Goal: Task Accomplishment & Management: Manage account settings

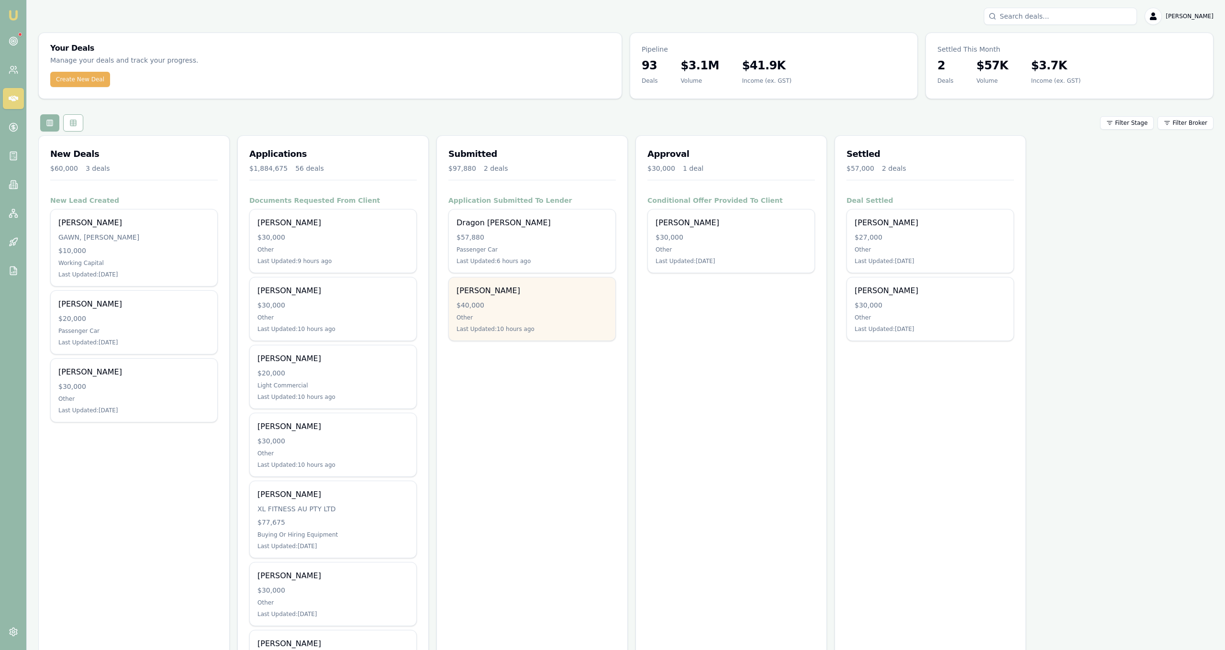
click at [589, 333] on div "Jaxon Barba $40,000 Other Last Updated: 10 hours ago" at bounding box center [532, 308] width 166 height 63
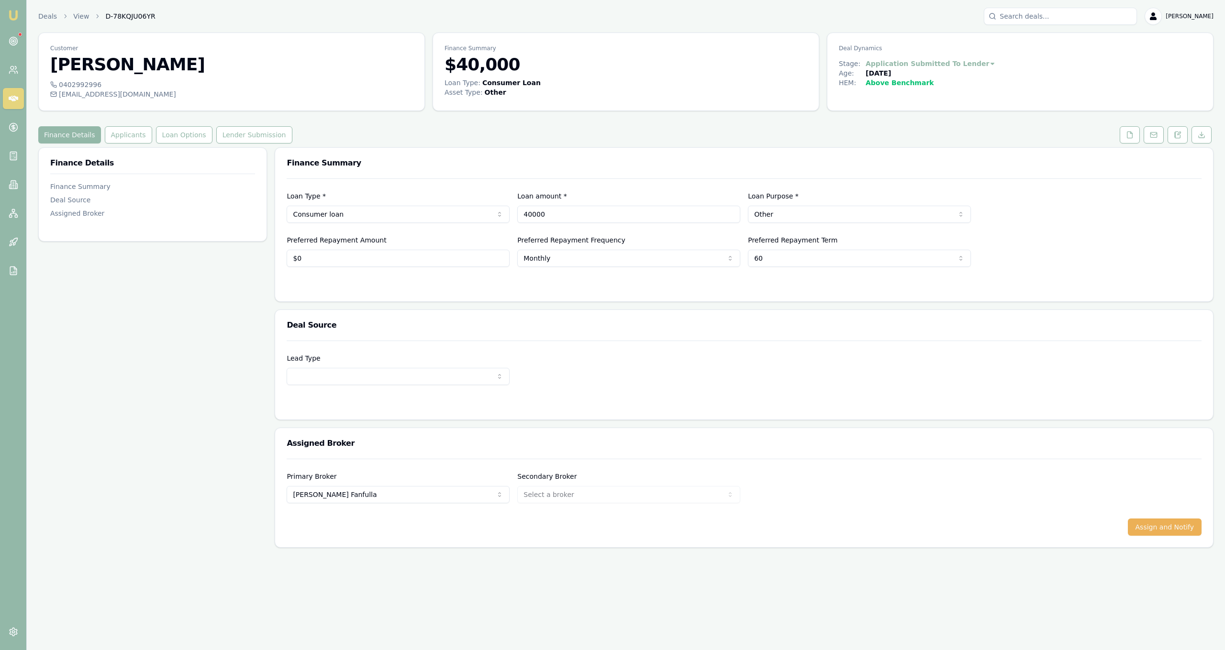
click at [537, 216] on input "40000" at bounding box center [628, 214] width 223 height 17
click at [530, 213] on input "40000" at bounding box center [628, 214] width 223 height 17
type input "$45,000"
click at [504, 190] on div "Loan Type * Consumer loan Consumer loan Consumer asset Commercial loan Commerci…" at bounding box center [744, 222] width 915 height 88
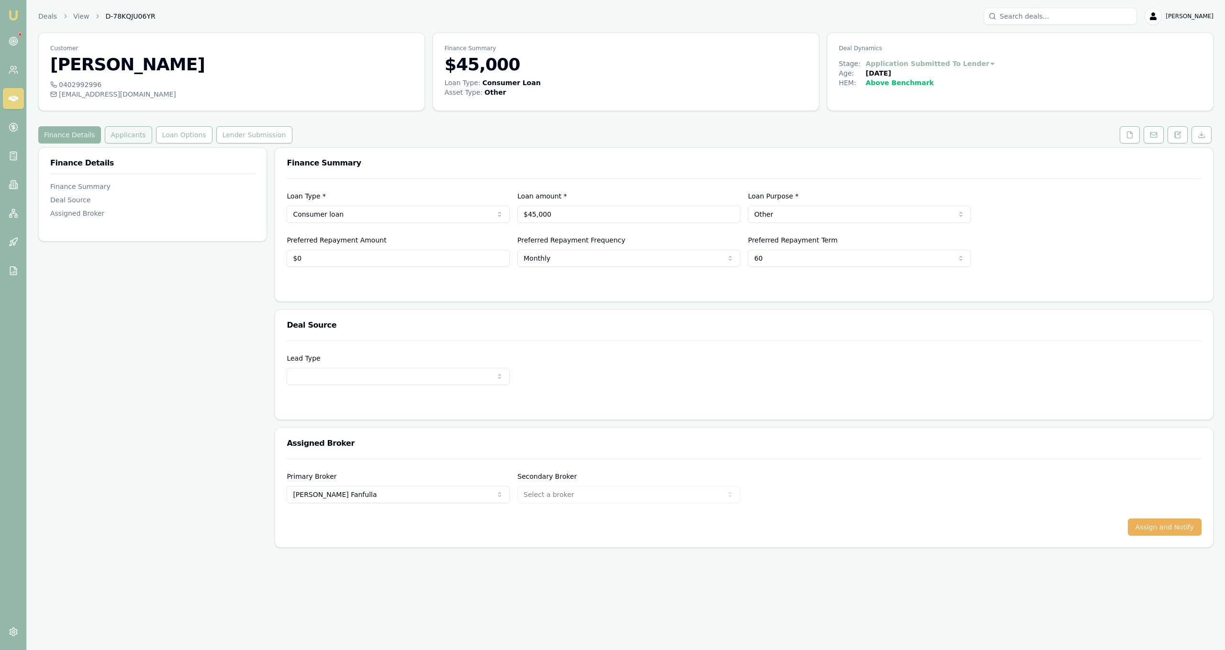
click at [112, 133] on button "Applicants" at bounding box center [128, 134] width 47 height 17
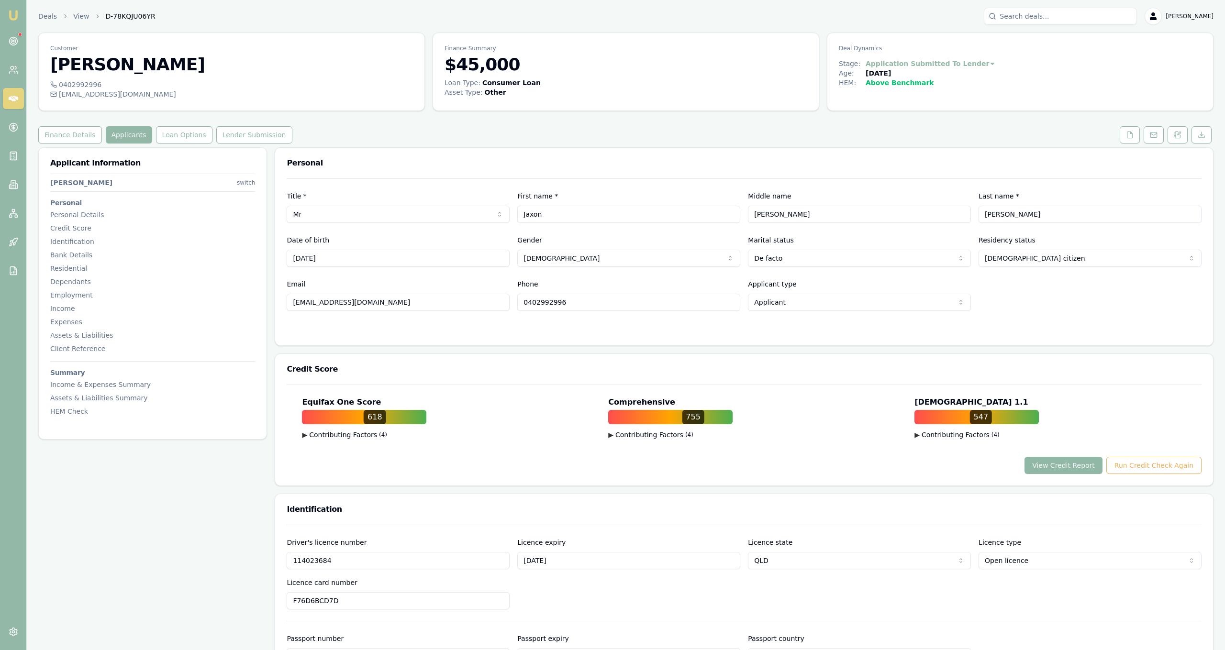
click at [1069, 467] on button "View Credit Report" at bounding box center [1063, 465] width 78 height 17
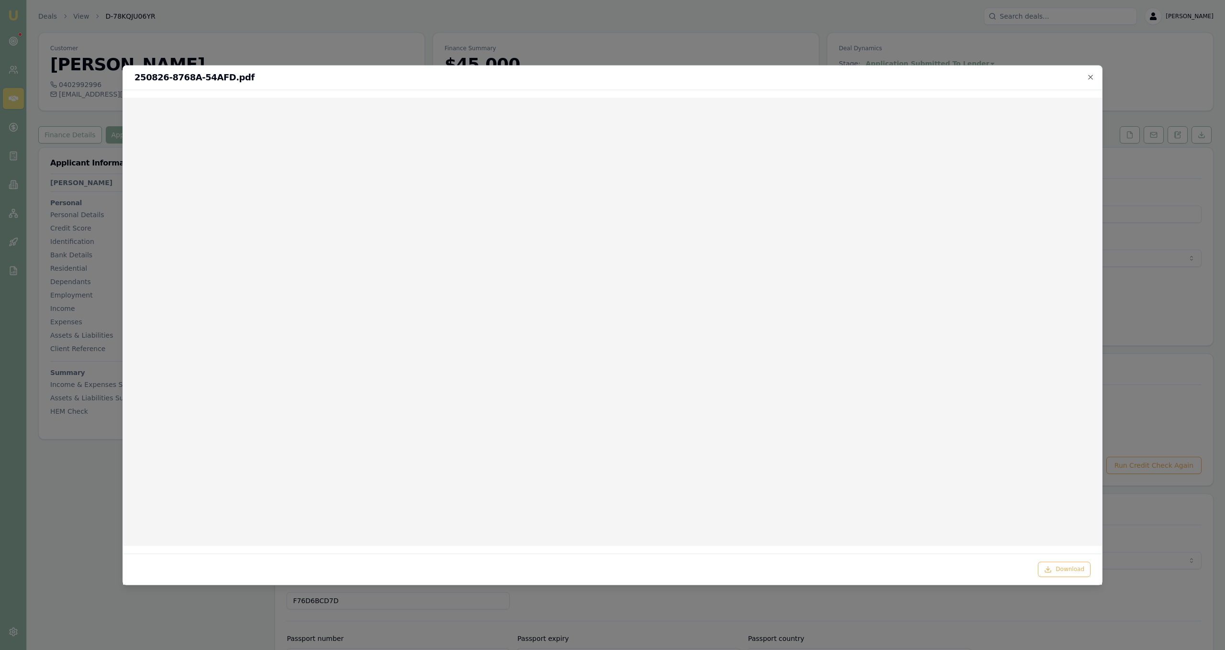
click at [1096, 74] on div "250826-8768A-54AFD.pdf" at bounding box center [612, 78] width 979 height 24
click at [1090, 77] on icon "button" at bounding box center [1090, 77] width 4 height 4
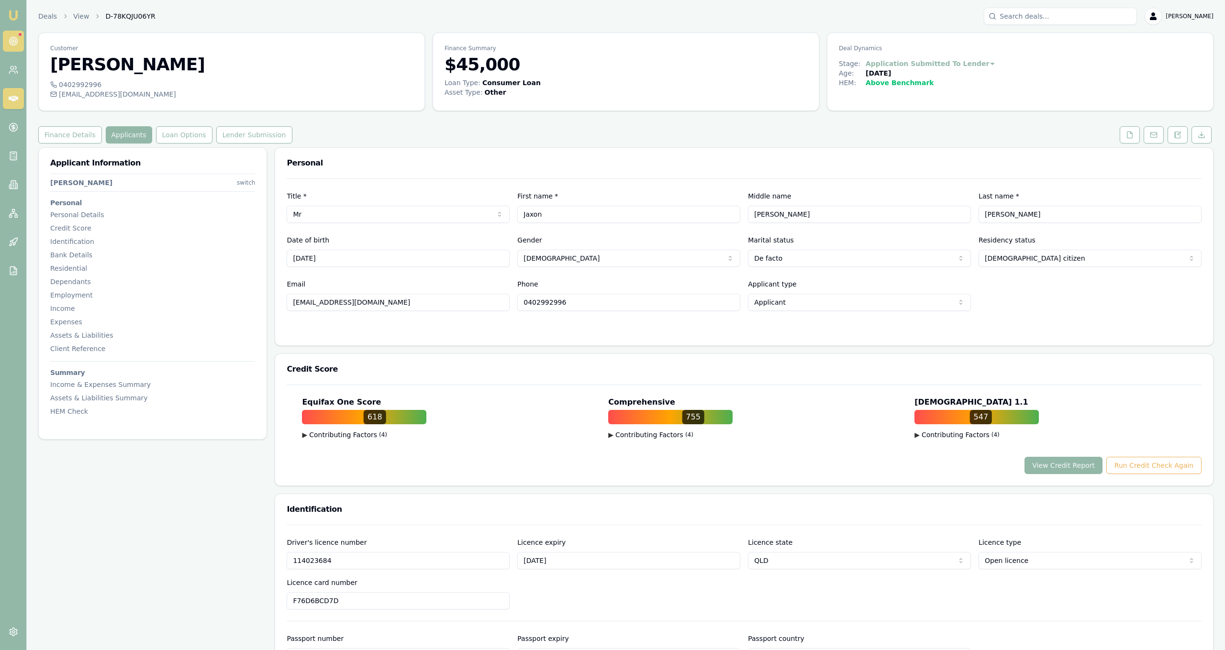
click at [21, 40] on link at bounding box center [13, 41] width 21 height 21
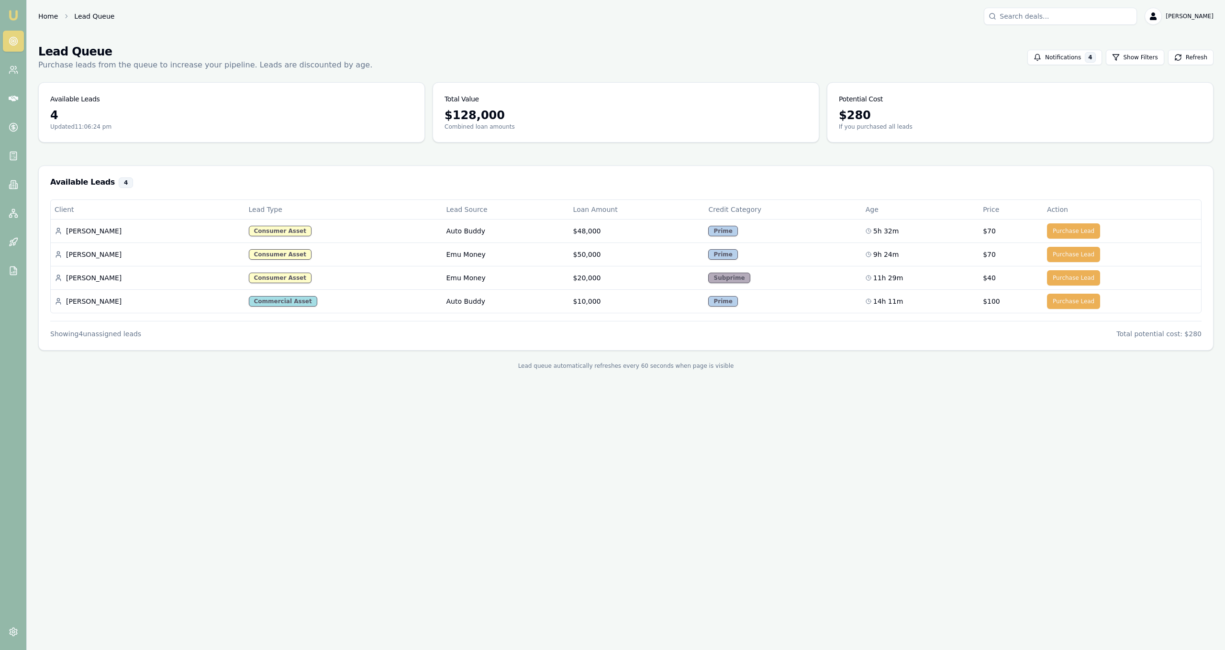
click at [44, 15] on link "Home" at bounding box center [48, 16] width 20 height 10
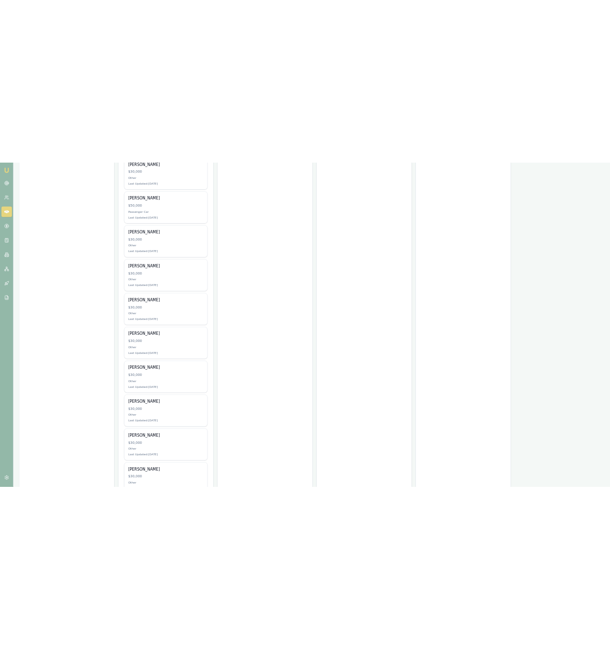
scroll to position [1529, 0]
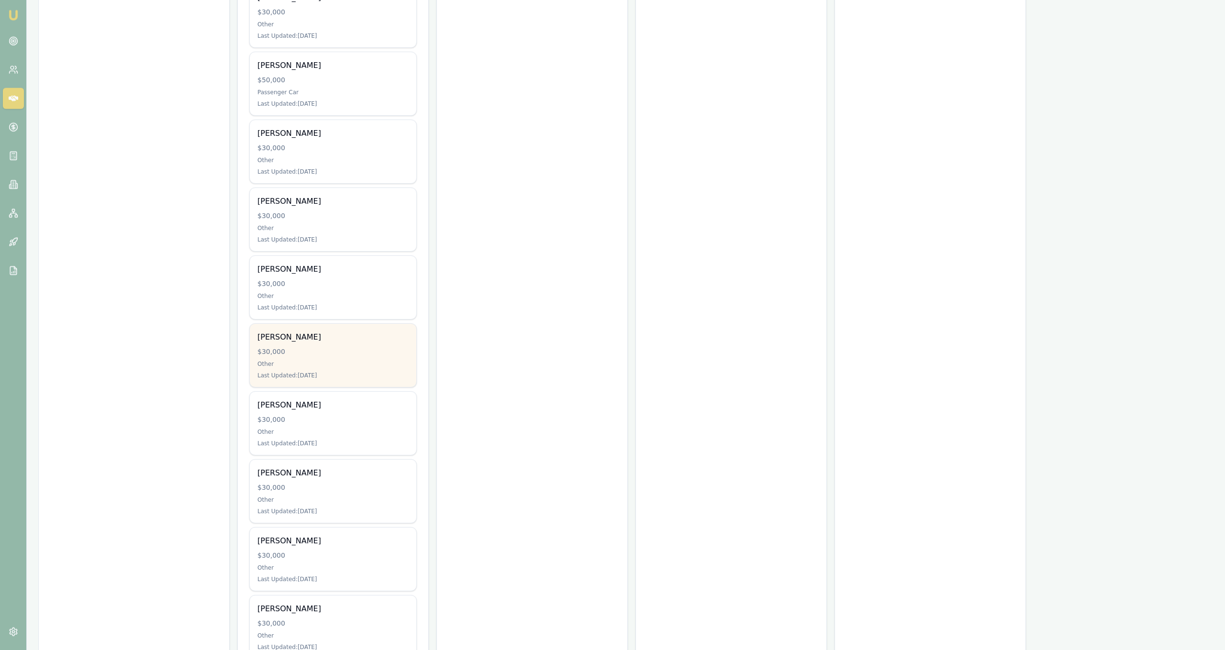
click at [398, 345] on div "Erich Saldivar $30,000 Other Last Updated: 26 days ago" at bounding box center [333, 355] width 166 height 63
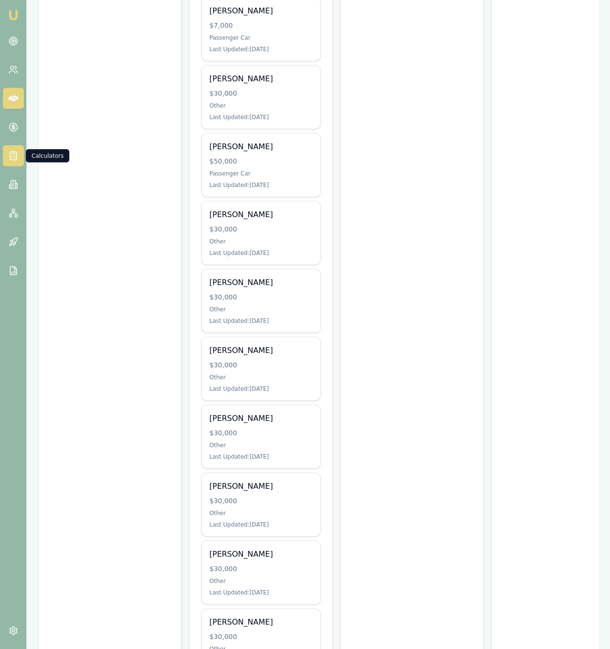
click at [10, 160] on icon at bounding box center [14, 156] width 10 height 10
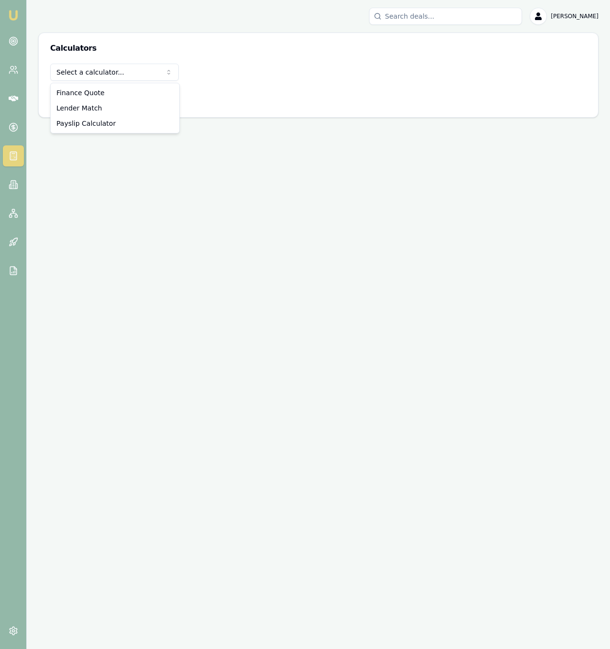
click at [99, 75] on html "Emu Broker Jackson Fanfulla Toggle Menu Calculators Select a calculator... Fina…" at bounding box center [305, 324] width 610 height 649
click at [95, 91] on button "View Calculator" at bounding box center [83, 96] width 67 height 17
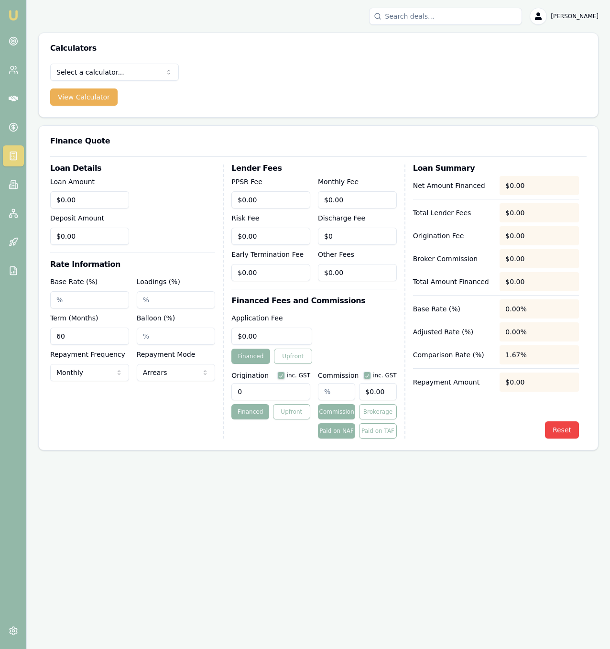
click at [102, 210] on div "Loan Amount $0.00 Deposit Amount $0.00" at bounding box center [89, 210] width 79 height 69
click at [102, 209] on div "Loan Amount $0.00 Deposit Amount $0.00" at bounding box center [89, 210] width 79 height 69
click at [99, 209] on div "Loan Amount $0.00 Deposit Amount $0.00" at bounding box center [89, 210] width 79 height 69
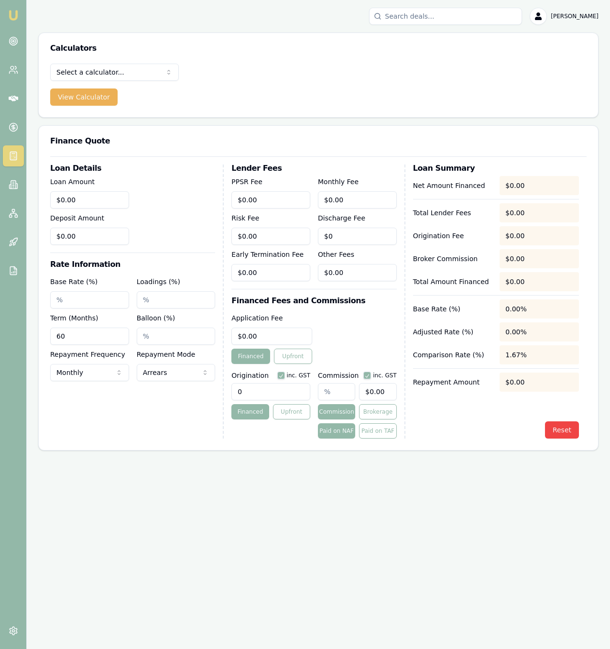
click at [99, 209] on div "Loan Amount $0.00 Deposit Amount $0.00" at bounding box center [89, 210] width 79 height 69
click at [95, 205] on input "0" at bounding box center [89, 199] width 79 height 17
type input "$30,000.00"
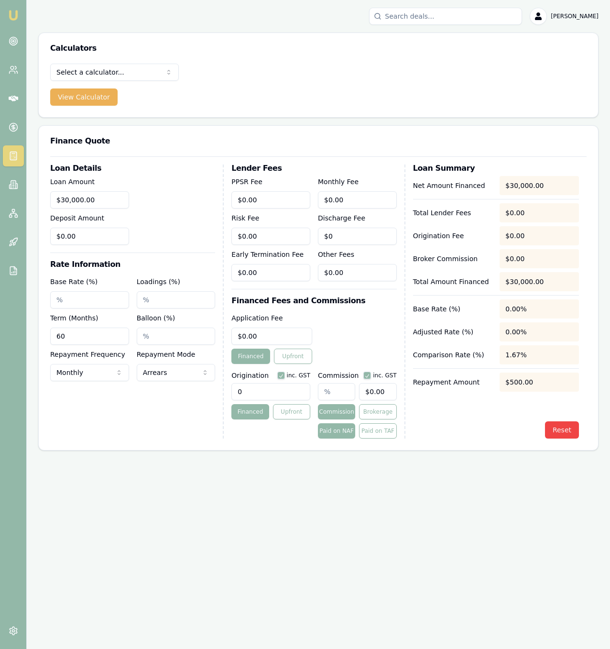
click at [110, 289] on div "Base Rate (%)" at bounding box center [89, 292] width 79 height 33
click at [112, 297] on input "Base Rate (%)" at bounding box center [89, 299] width 79 height 17
type input "16.95%"
click at [148, 287] on div "Loadings (%)" at bounding box center [176, 292] width 79 height 33
click at [277, 330] on input "0" at bounding box center [272, 336] width 81 height 17
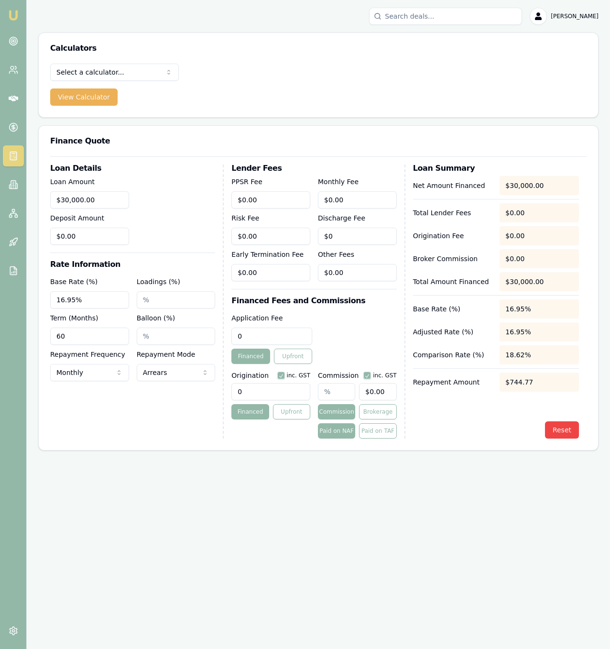
click at [277, 330] on input "0" at bounding box center [272, 336] width 81 height 17
type input "$1,095.00"
click at [336, 335] on div "Application Fee $1,095.00 Financed Upfront" at bounding box center [314, 338] width 165 height 52
click at [351, 266] on input "0" at bounding box center [357, 272] width 79 height 17
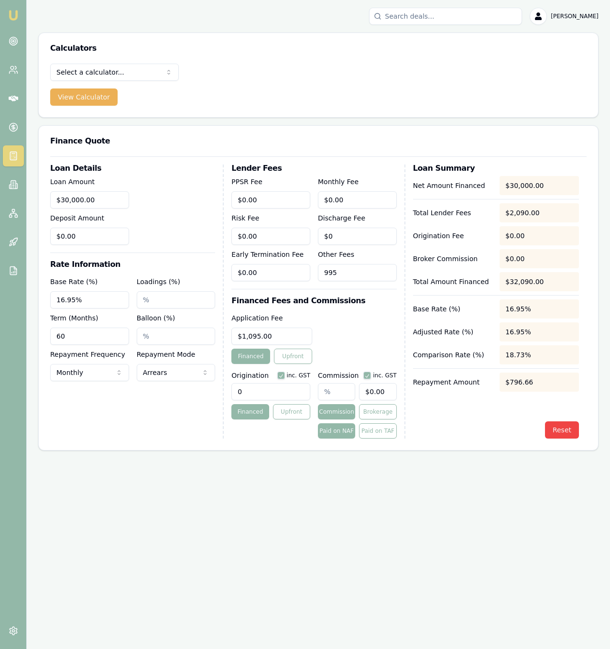
type input "$995.00"
click at [365, 290] on div "Lender Fees PPSR Fee $0.00 Monthly Fee $0.00 Risk Fee $0.00 Discharge Fee $0 Ea…" at bounding box center [319, 302] width 174 height 274
click at [338, 390] on input "text" at bounding box center [336, 391] width 37 height 17
type input "8"
type input "$2,400.00"
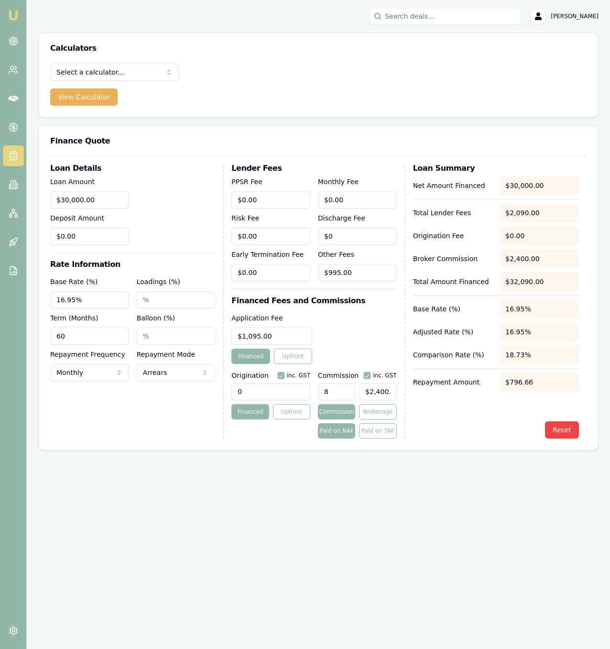
type input "8.00%"
click at [368, 361] on div "Application Fee $1,095.00 Financed Upfront" at bounding box center [314, 338] width 165 height 52
click at [285, 395] on input "0" at bounding box center [271, 391] width 79 height 17
type input "0.00"
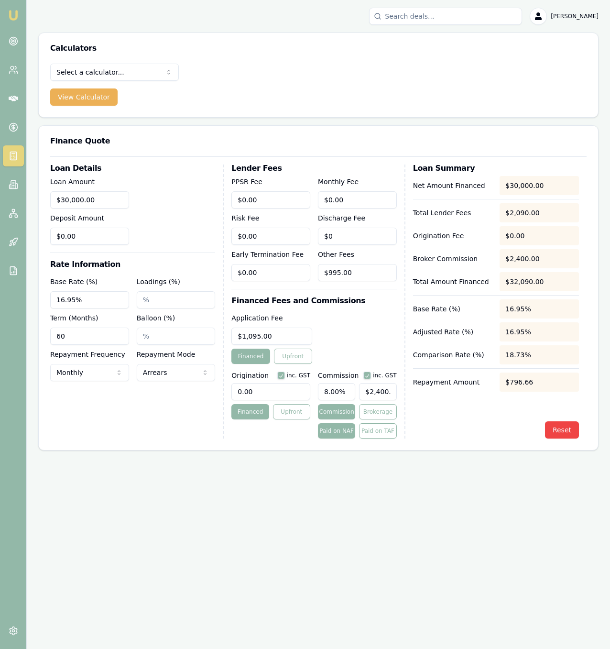
click at [536, 386] on div "$796.66" at bounding box center [539, 382] width 79 height 19
click at [208, 188] on div "Loan Amount $30,000.00 Deposit Amount $0.00" at bounding box center [132, 210] width 165 height 69
click at [318, 71] on div "Select a calculator... Finance Quote Lender Match Payslip Calculator View Calcu…" at bounding box center [319, 91] width 560 height 54
click at [13, 70] on icon at bounding box center [14, 70] width 10 height 10
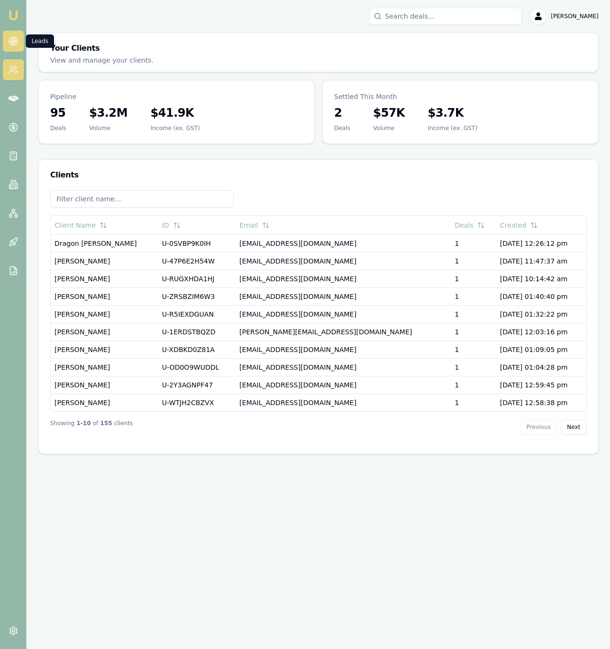
click at [11, 42] on icon at bounding box center [14, 41] width 10 height 10
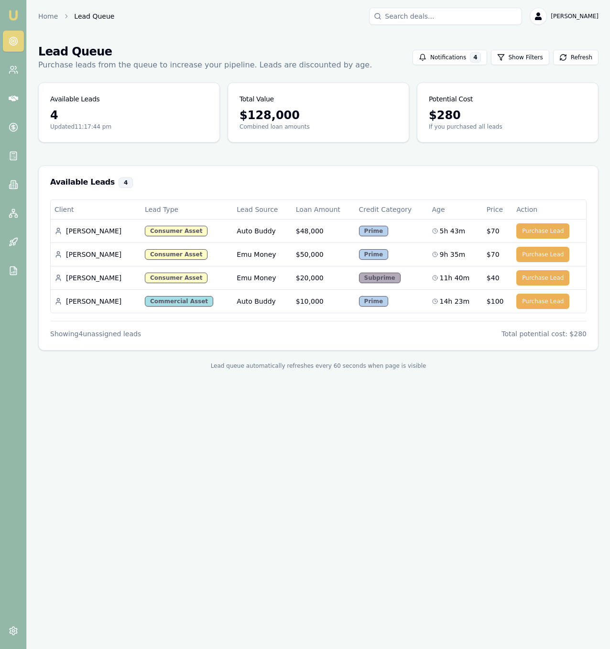
click at [48, 23] on div "Home Lead Queue Jackson Fanfulla" at bounding box center [318, 16] width 561 height 17
click at [48, 20] on link "Home" at bounding box center [48, 16] width 20 height 10
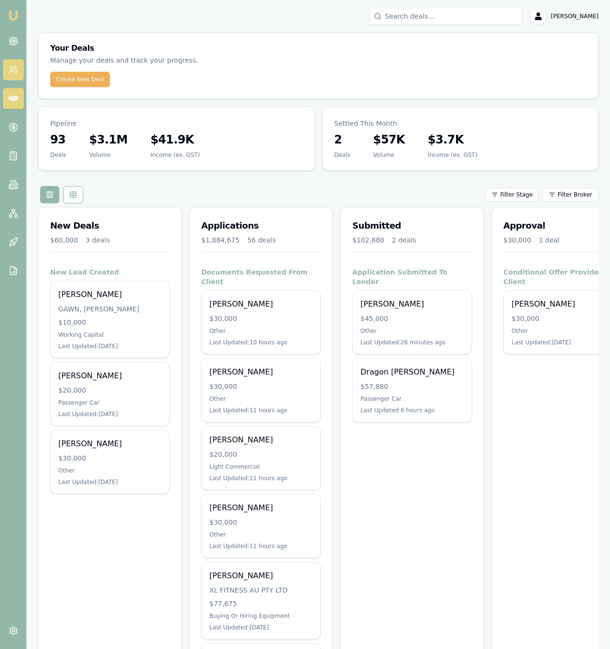
click at [14, 77] on link at bounding box center [13, 69] width 21 height 21
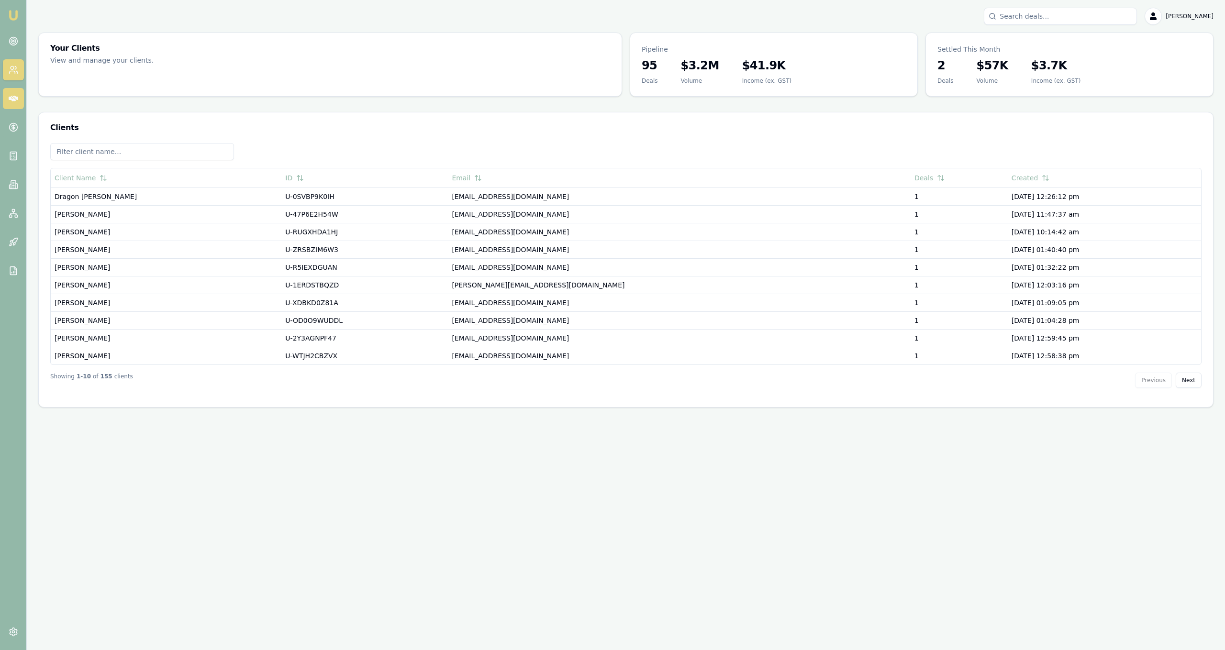
click at [11, 95] on icon at bounding box center [14, 99] width 10 height 10
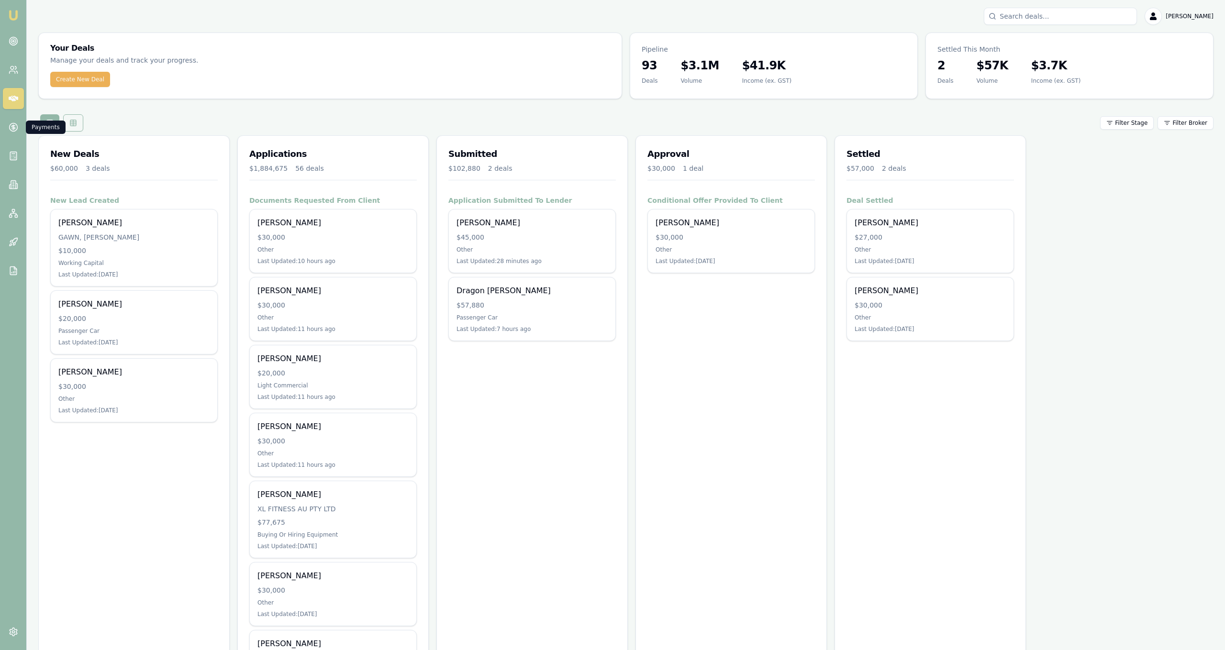
click at [73, 128] on button at bounding box center [73, 122] width 20 height 17
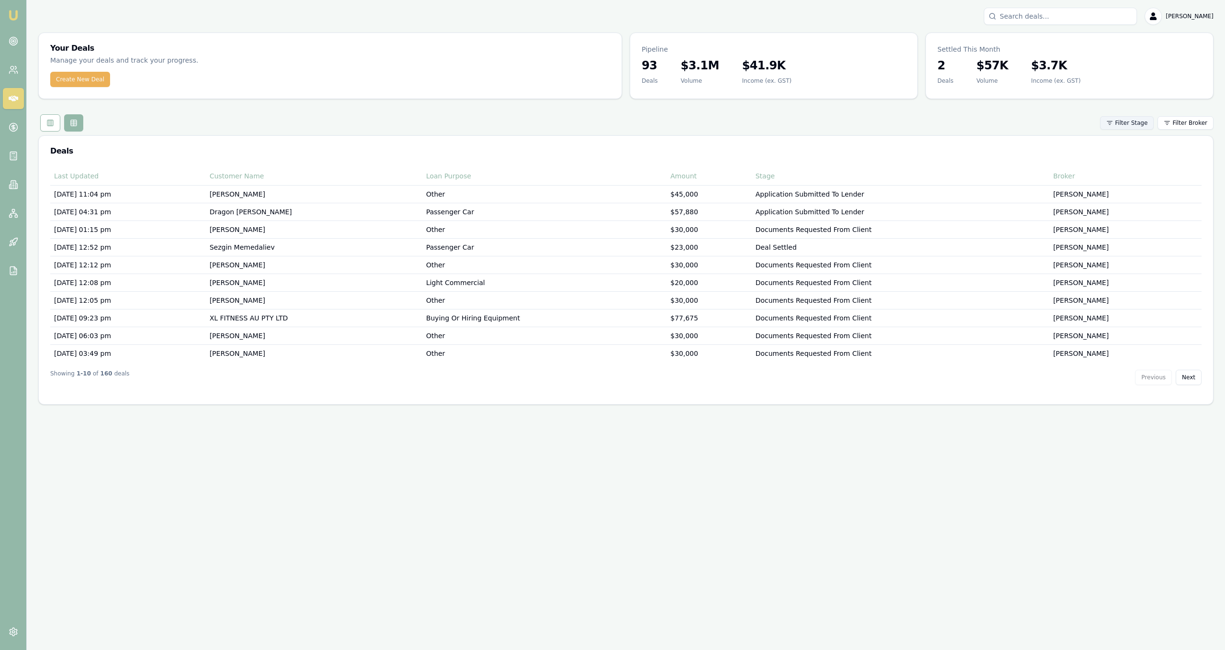
click at [1145, 125] on html "Emu Broker Jackson Fanfulla Toggle Menu Your Deals Manage your deals and track …" at bounding box center [612, 325] width 1225 height 650
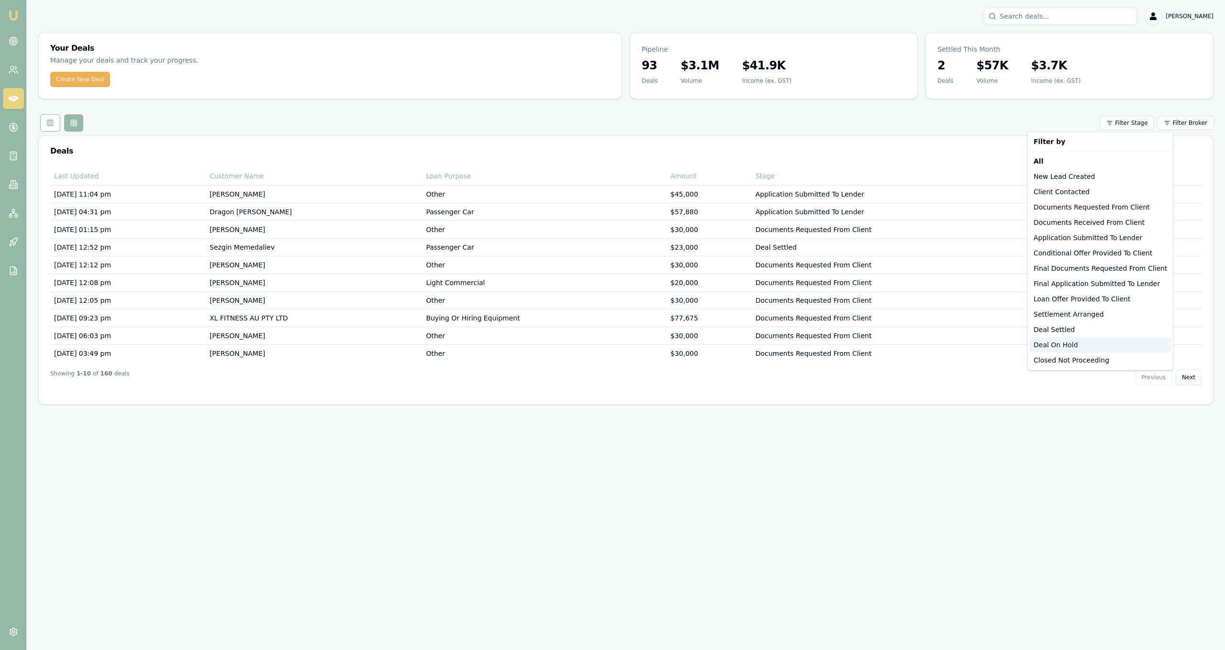
click at [1088, 346] on div "Deal On Hold" at bounding box center [1099, 344] width 141 height 15
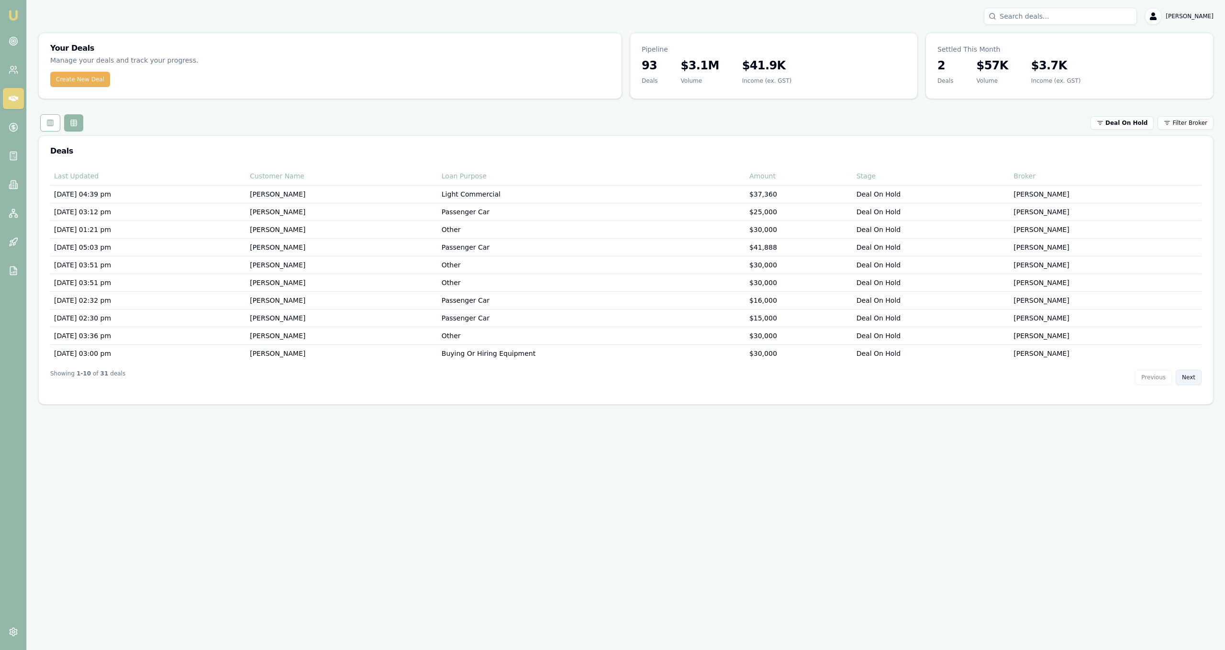
click at [1187, 379] on button "Next" at bounding box center [1188, 377] width 26 height 15
click at [1189, 384] on button "Next" at bounding box center [1188, 377] width 26 height 15
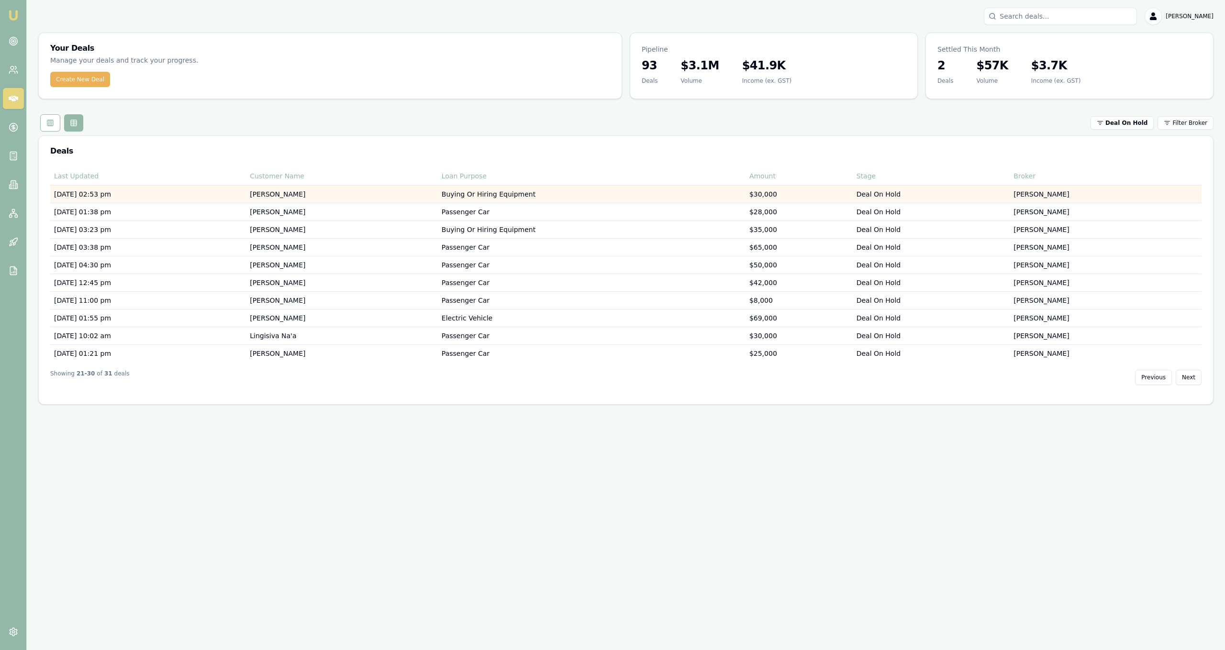
click at [692, 198] on td "Buying Or Hiring Equipment" at bounding box center [592, 195] width 308 height 18
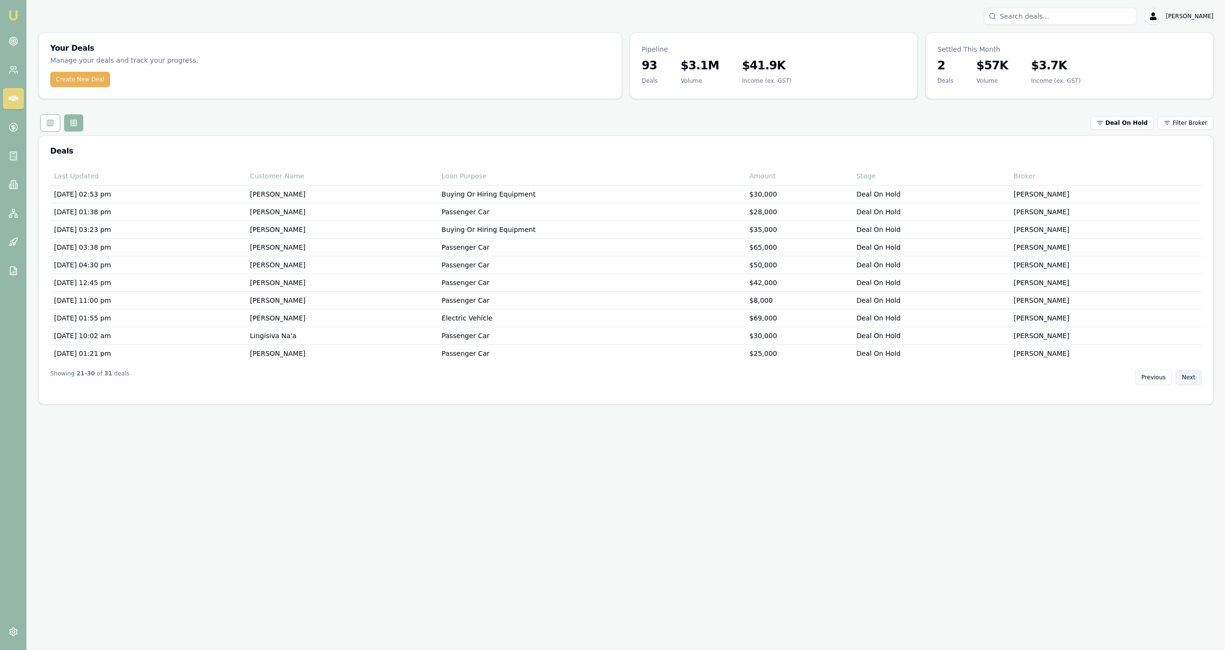
click at [1197, 374] on button "Next" at bounding box center [1188, 377] width 26 height 15
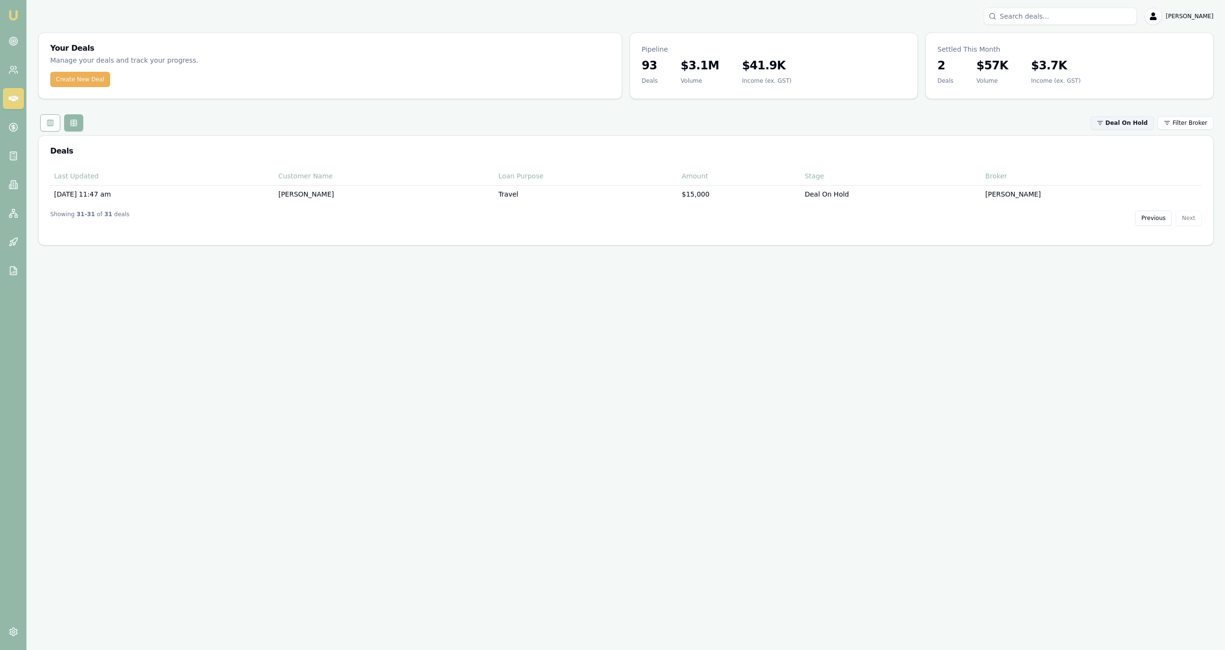
click at [1136, 124] on html "Emu Broker Jackson Fanfulla Toggle Menu Your Deals Manage your deals and track …" at bounding box center [612, 325] width 1225 height 650
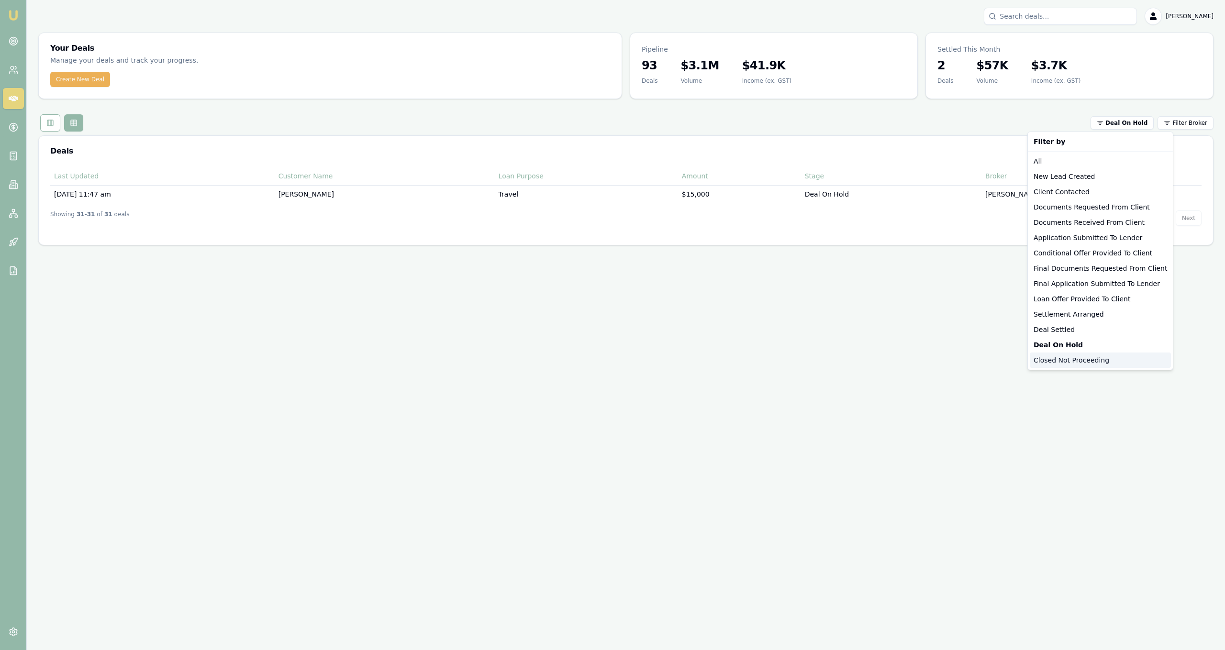
click at [1090, 360] on div "Closed Not Proceeding" at bounding box center [1099, 360] width 141 height 15
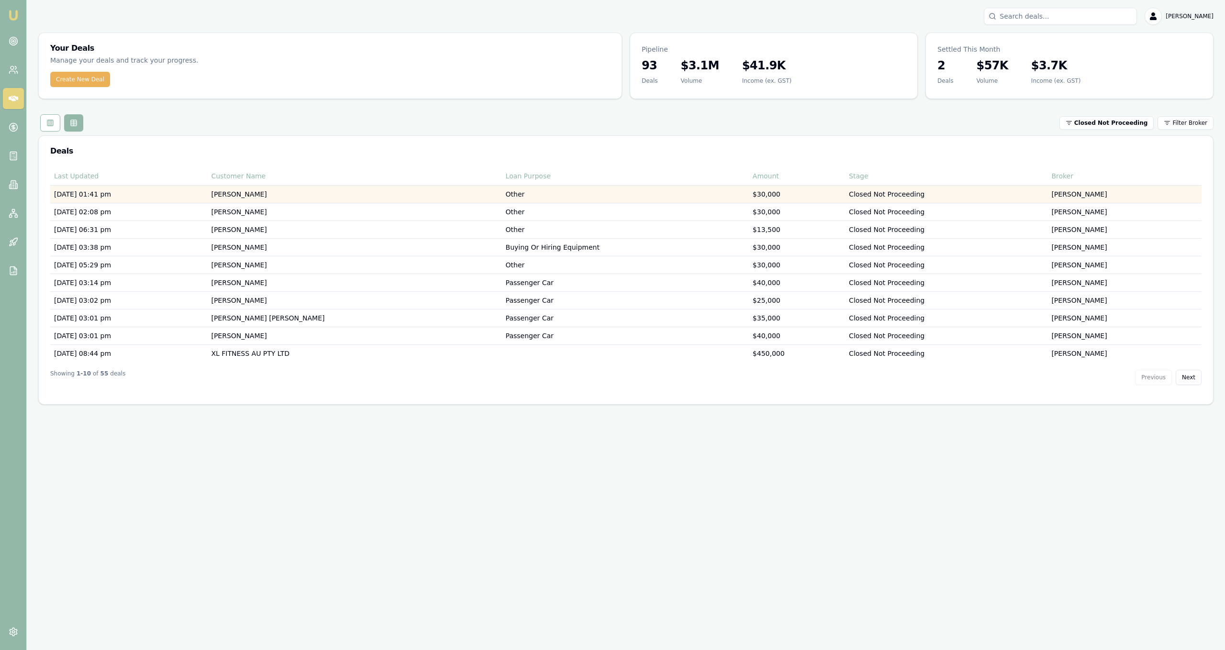
click at [752, 196] on div "$30,000" at bounding box center [796, 194] width 88 height 10
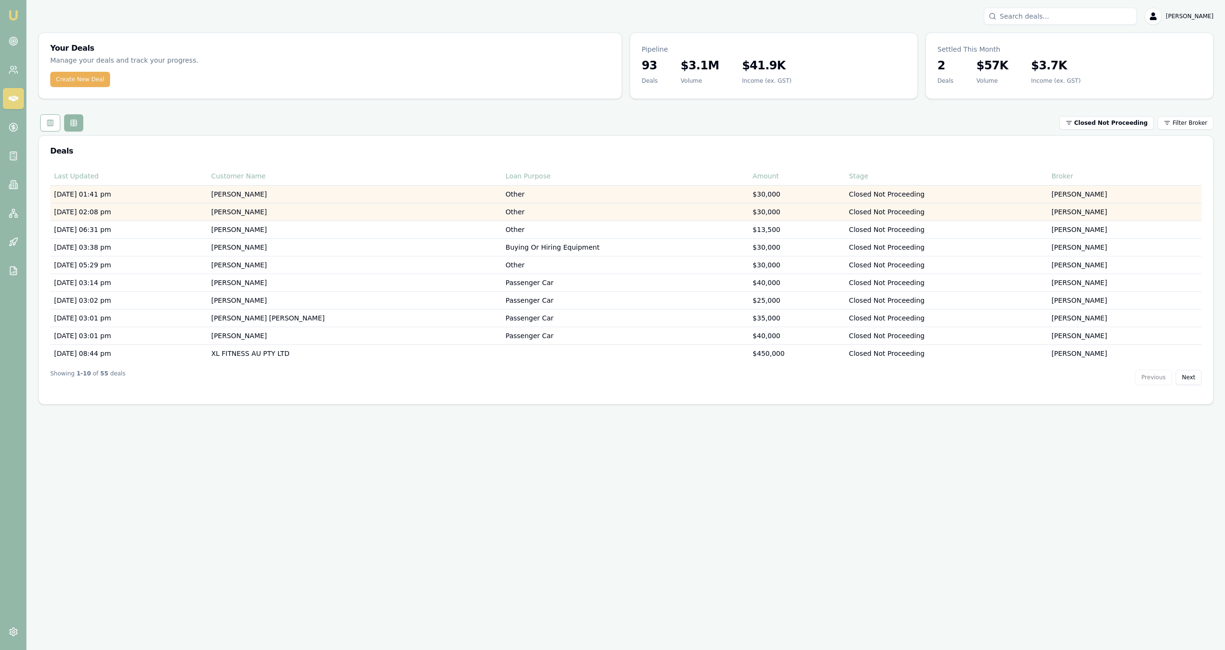
click at [430, 213] on td "[PERSON_NAME]" at bounding box center [354, 212] width 294 height 18
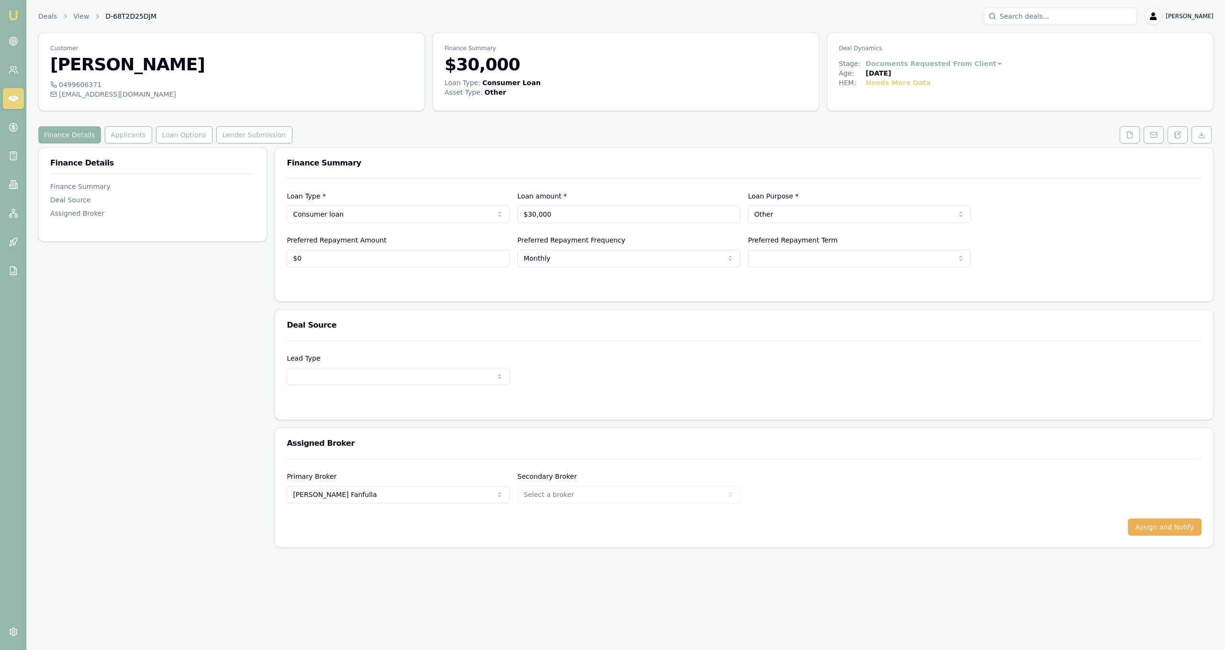
click at [129, 143] on div "Customer Erich Saldivar 0499606371 ejbsaldivar@yahoo.com.au Finance Summary $30…" at bounding box center [625, 290] width 1175 height 515
click at [143, 61] on h3 "[PERSON_NAME]" at bounding box center [231, 64] width 363 height 19
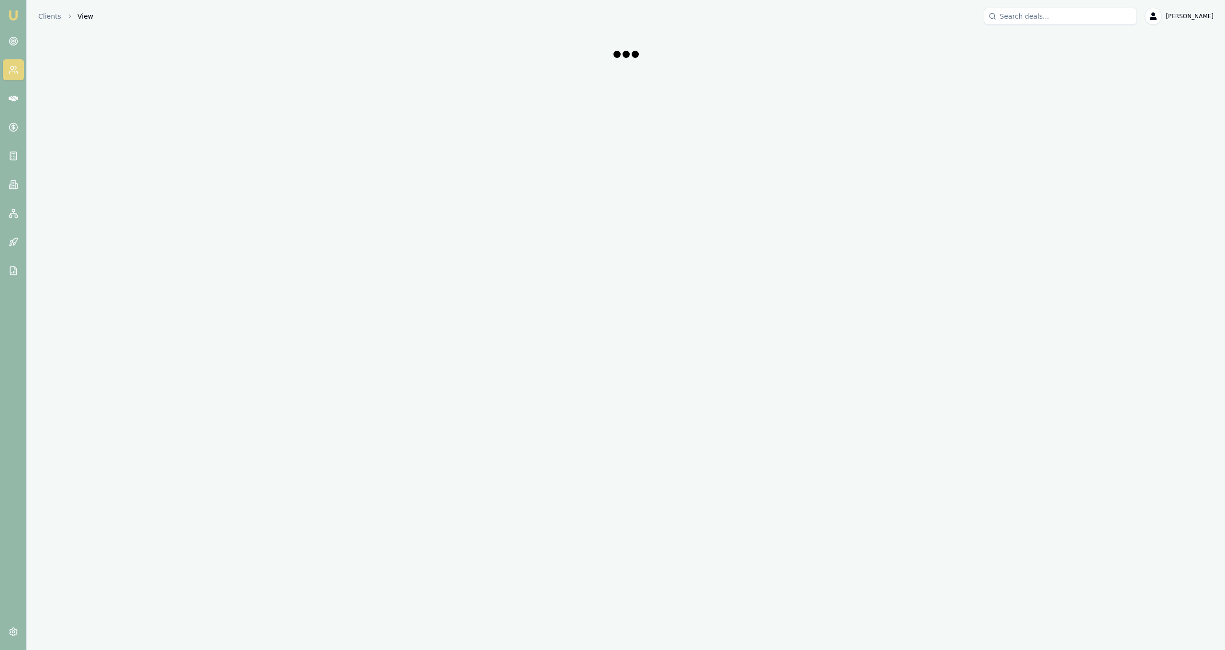
click at [143, 61] on div "Clients View Jackson Fanfulla Toggle Menu" at bounding box center [626, 42] width 1198 height 68
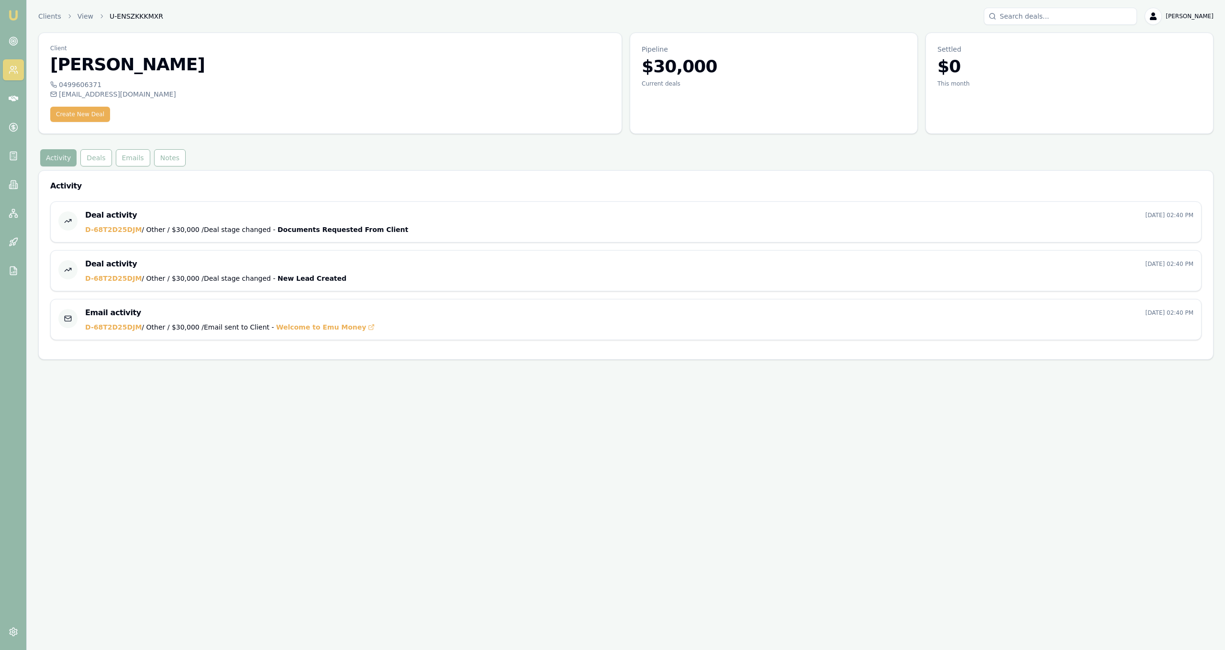
drag, startPoint x: 150, startPoint y: 67, endPoint x: 37, endPoint y: 71, distance: 112.9
click at [37, 71] on main "Client Erich Saldivar 0499606371 ejbsaldivar@yahoo.com.au Create New Deal Pipel…" at bounding box center [626, 196] width 1198 height 327
copy h3 "[PERSON_NAME]"
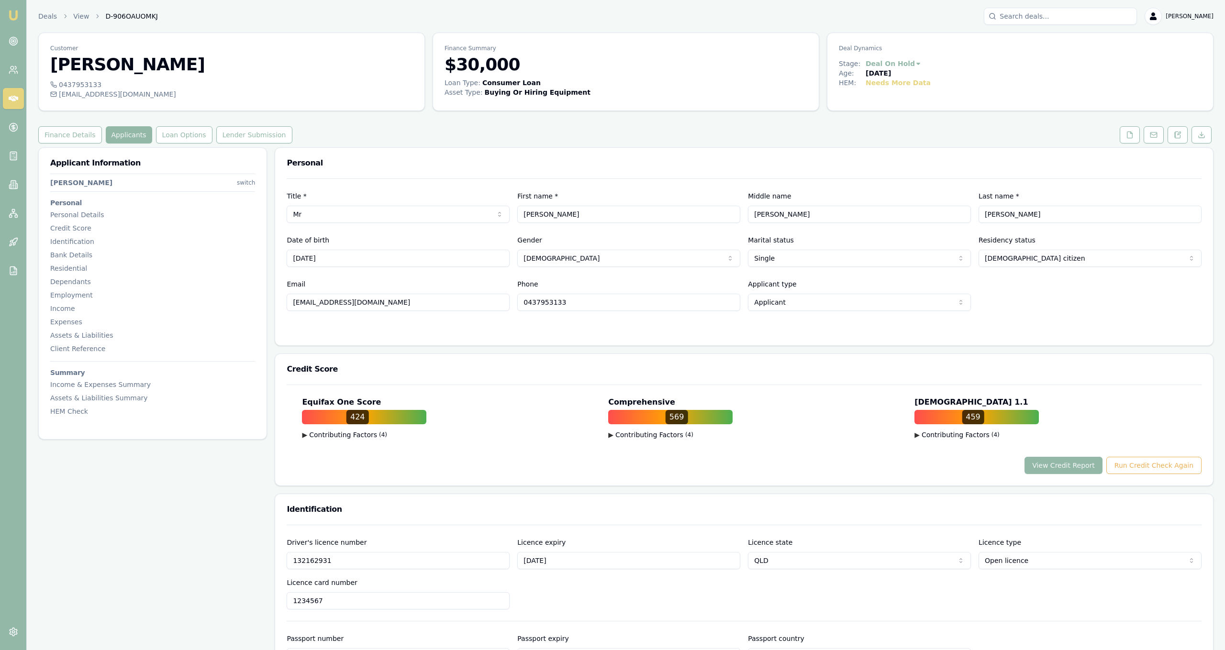
click at [1127, 141] on button at bounding box center [1129, 134] width 20 height 17
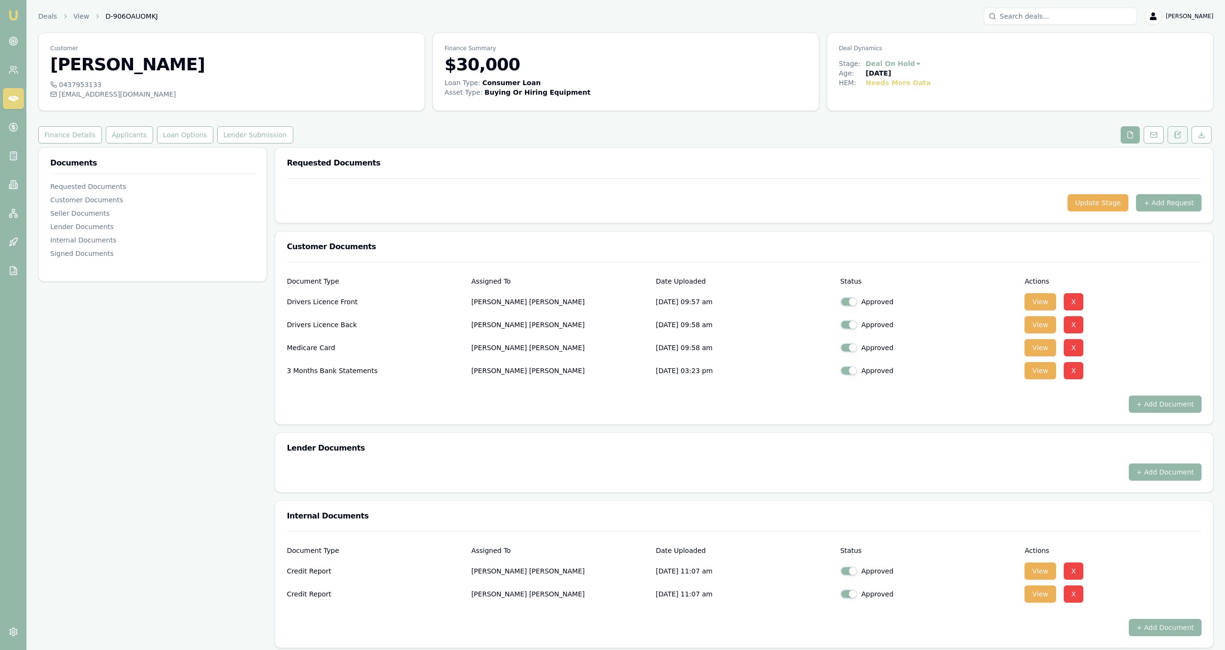
click at [1176, 136] on icon at bounding box center [1177, 135] width 8 height 8
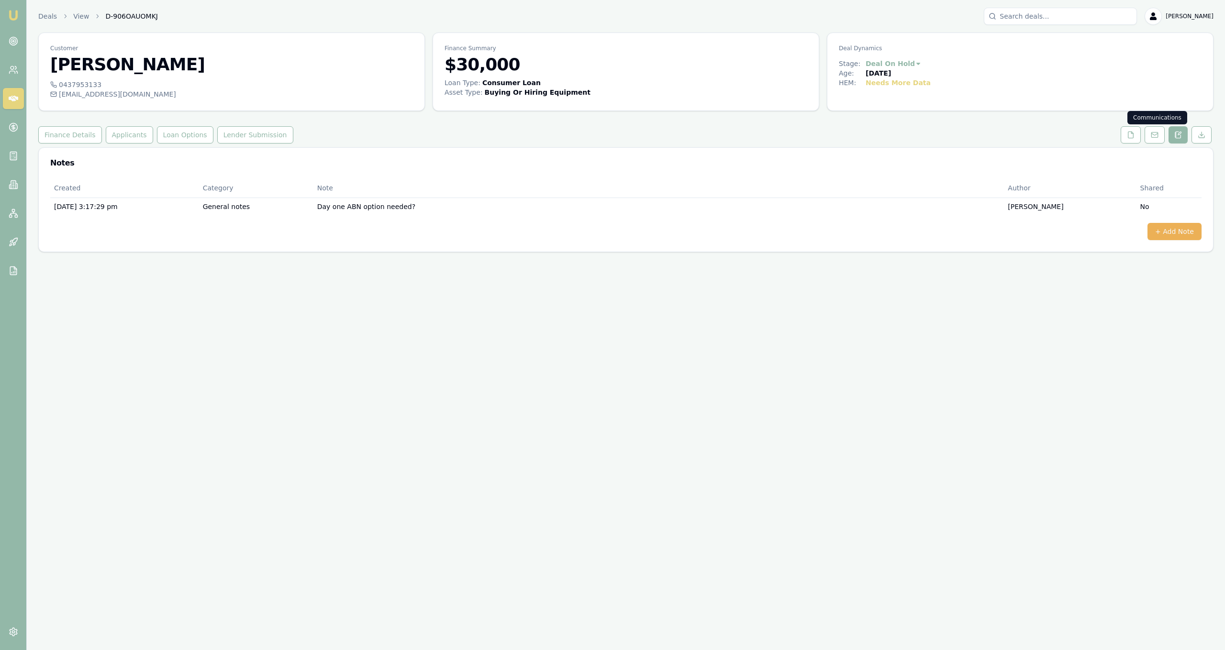
click at [1141, 136] on link at bounding box center [1130, 134] width 24 height 17
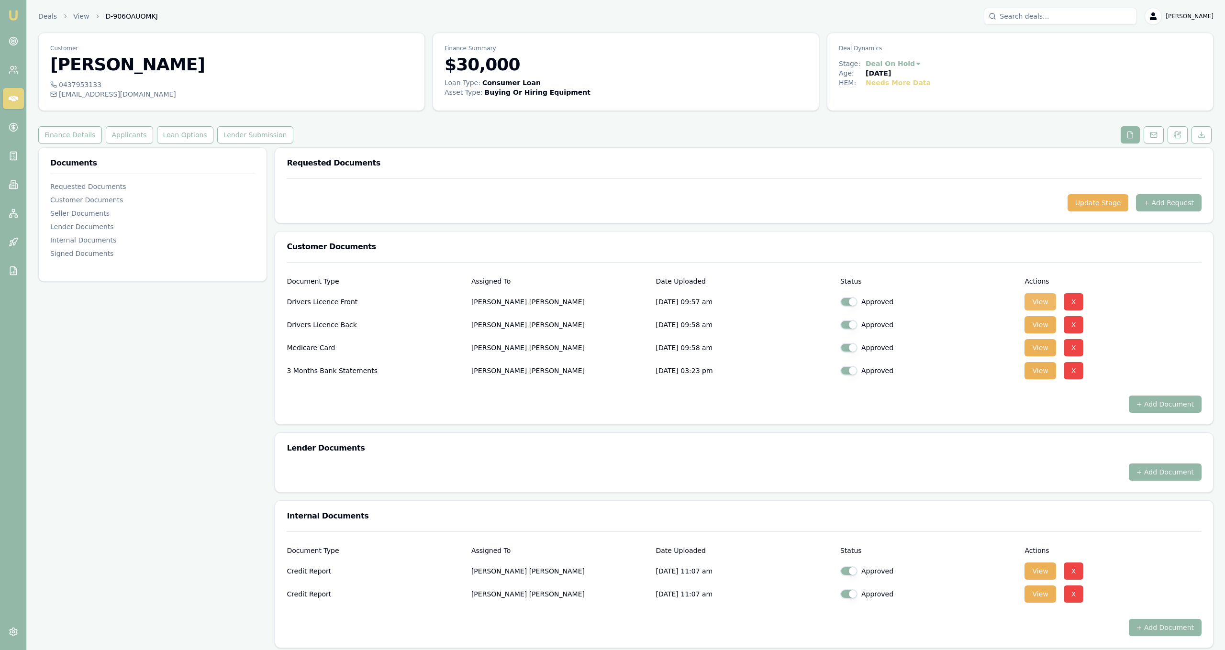
click at [1045, 305] on button "View" at bounding box center [1039, 301] width 31 height 17
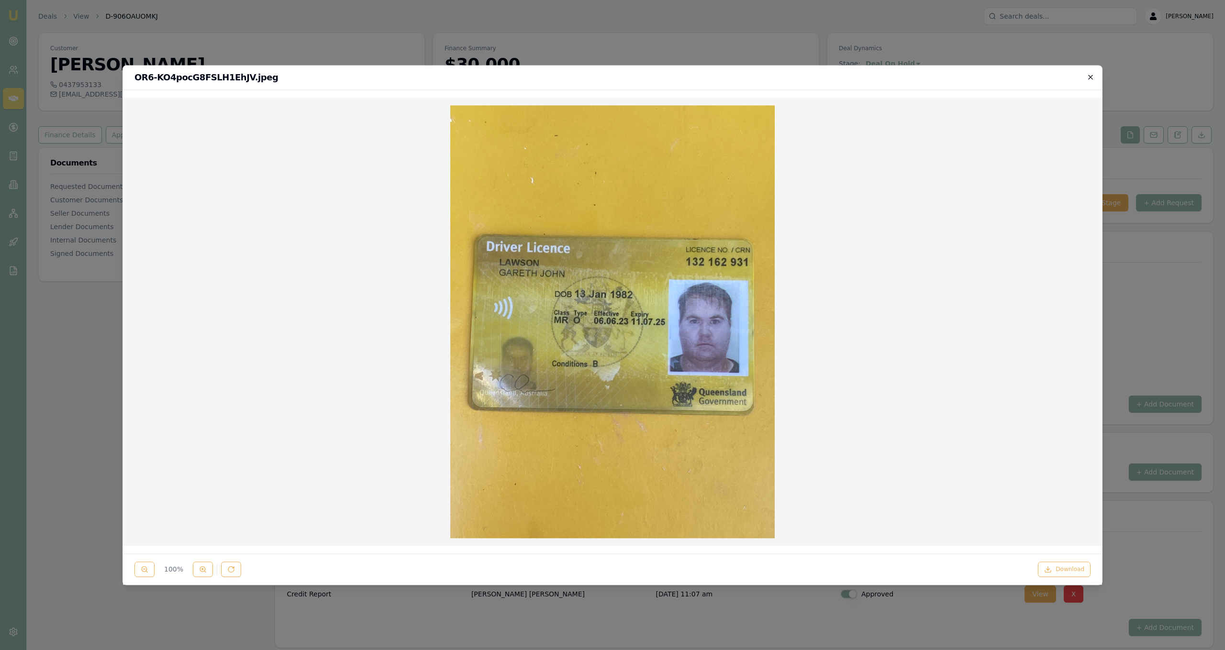
click at [1089, 76] on icon "button" at bounding box center [1090, 77] width 8 height 8
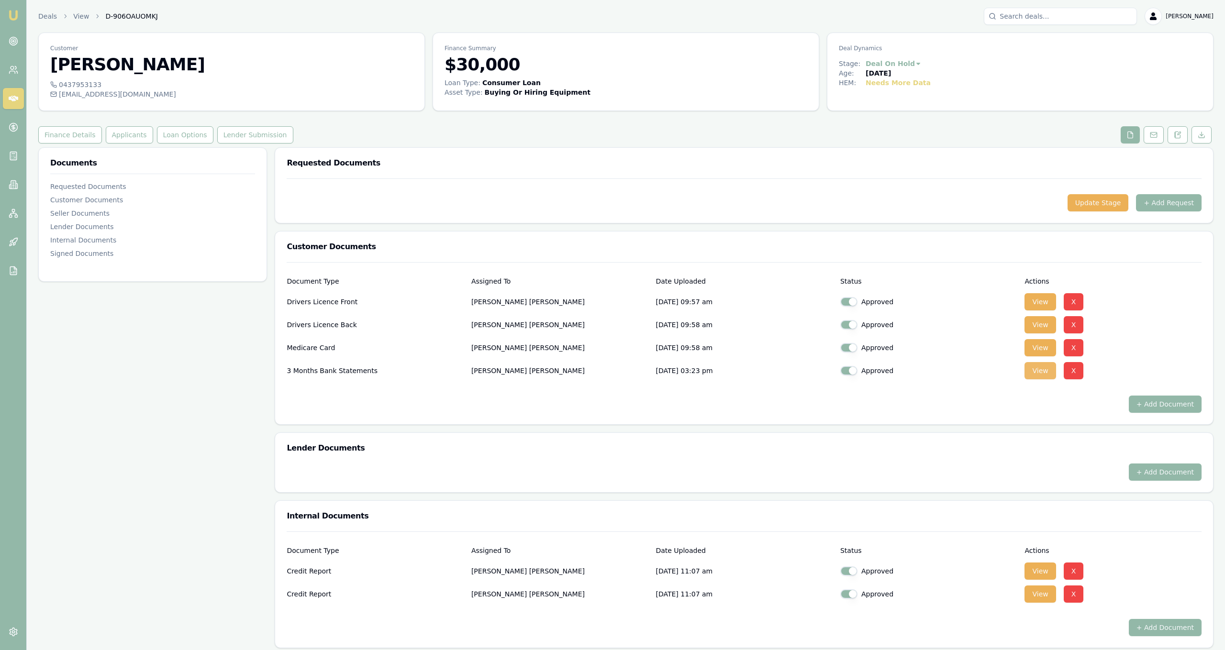
click at [1048, 373] on button "View" at bounding box center [1039, 370] width 31 height 17
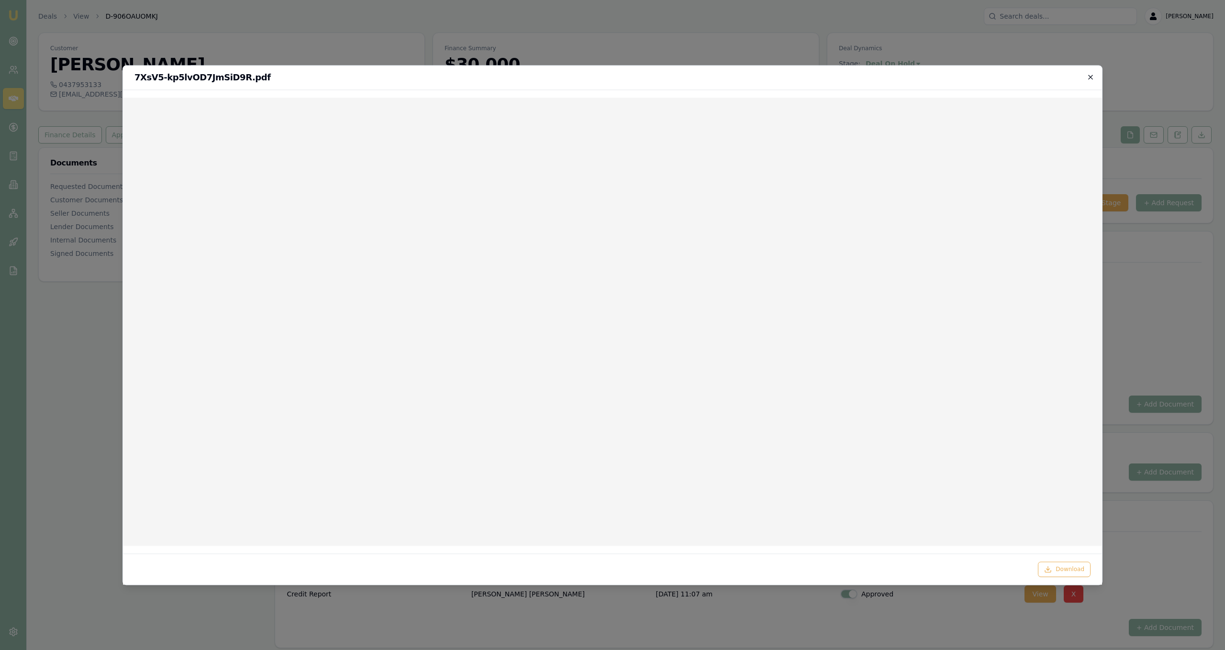
click at [1087, 77] on icon "button" at bounding box center [1090, 77] width 8 height 8
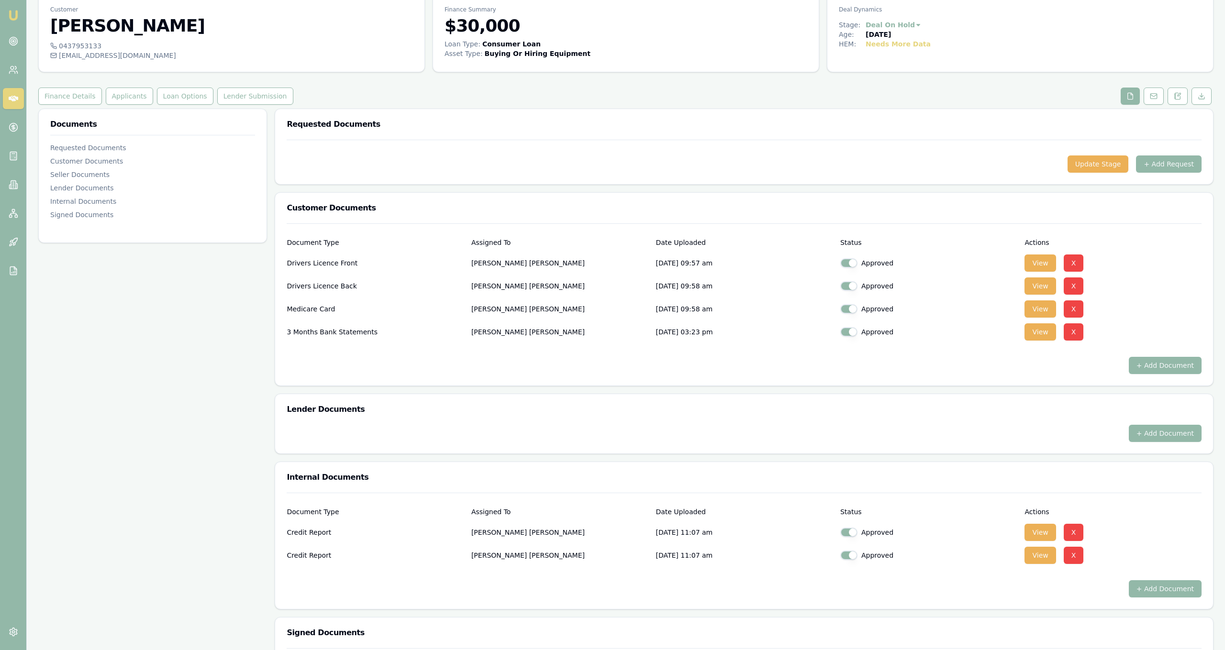
scroll to position [39, 0]
click at [1036, 534] on button "View" at bounding box center [1039, 531] width 31 height 17
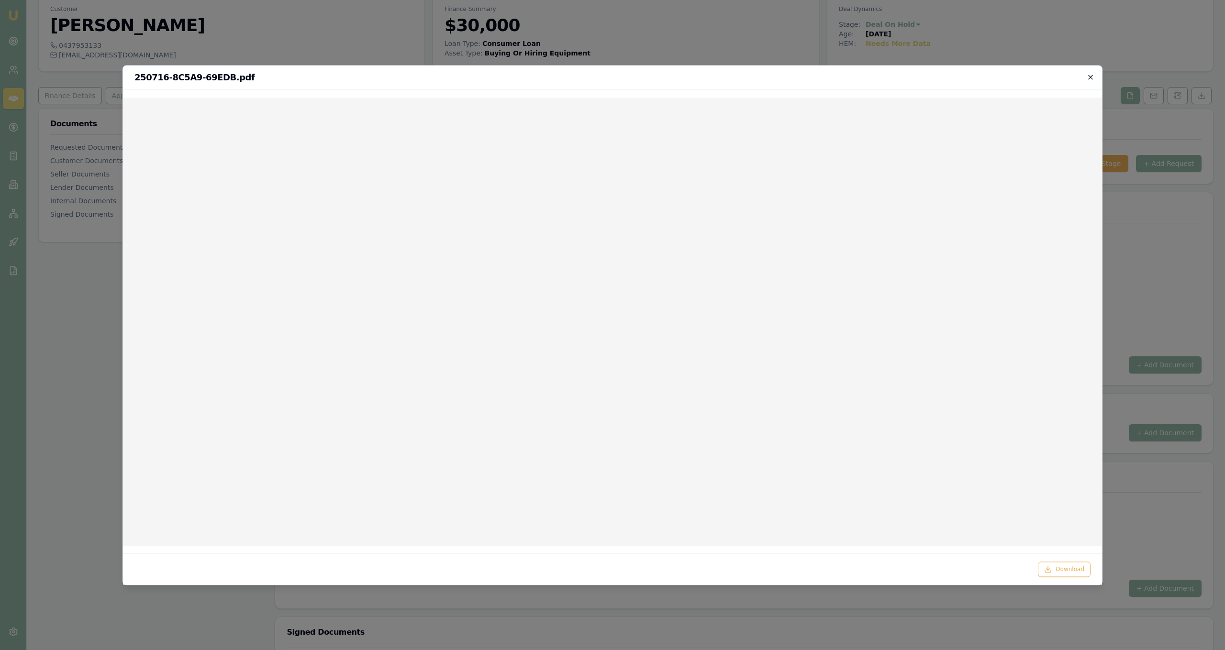
click at [1092, 77] on icon "button" at bounding box center [1090, 77] width 8 height 8
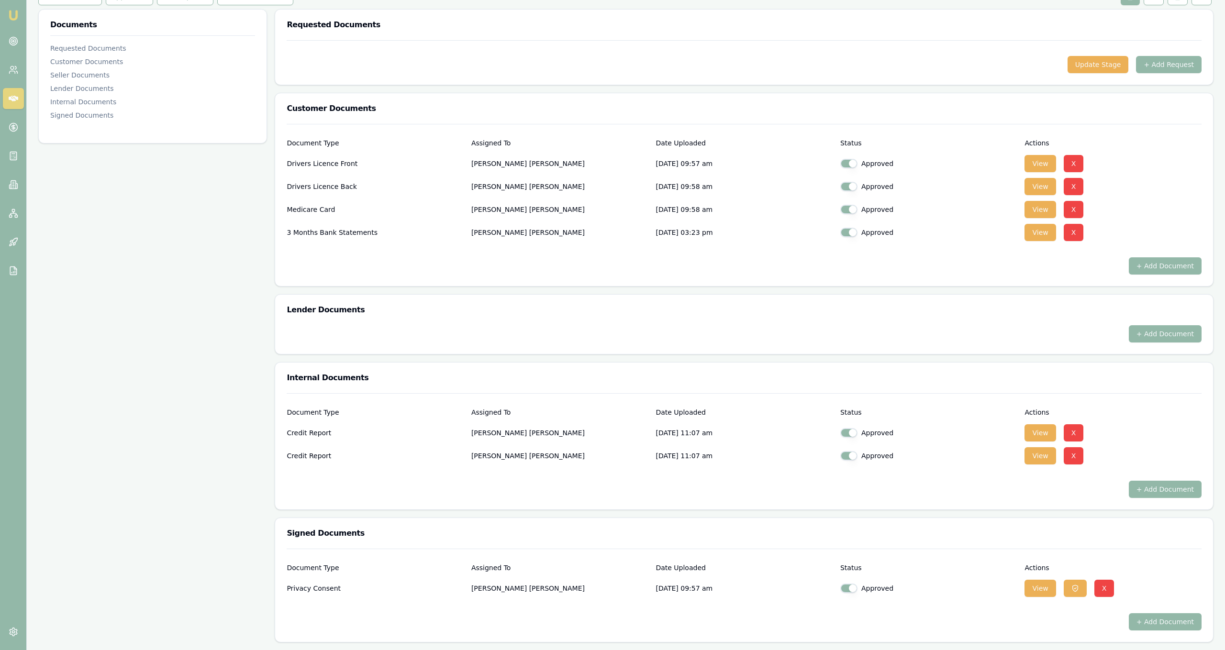
scroll to position [0, 0]
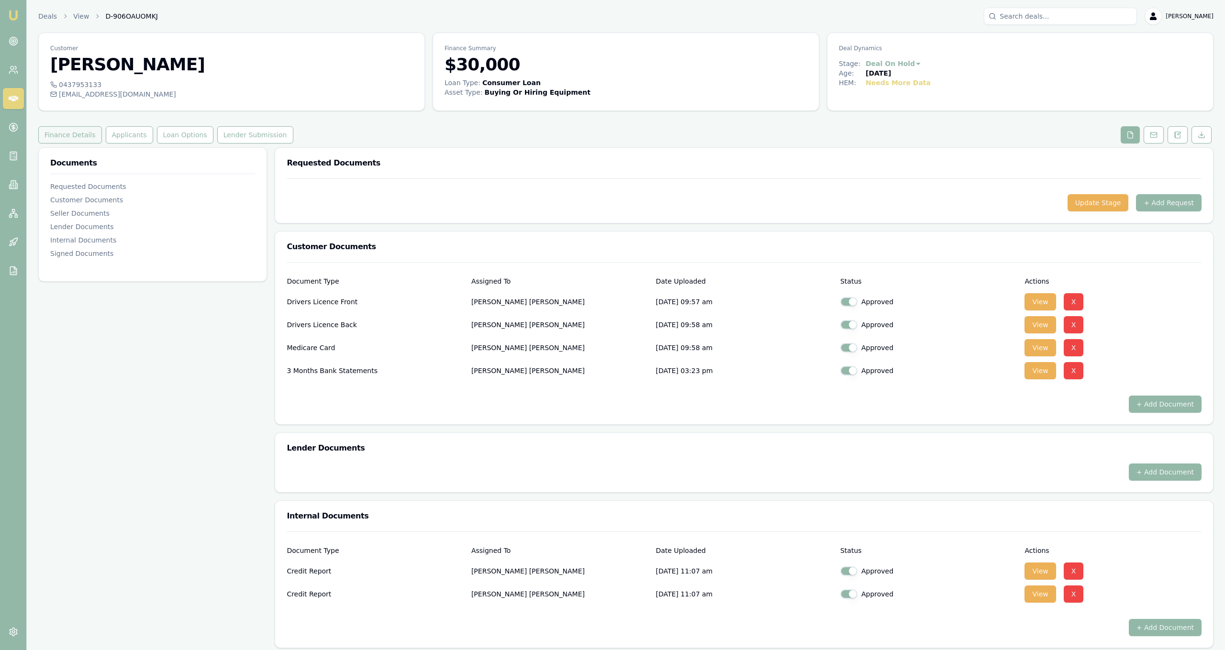
click at [79, 128] on button "Finance Details" at bounding box center [70, 134] width 64 height 17
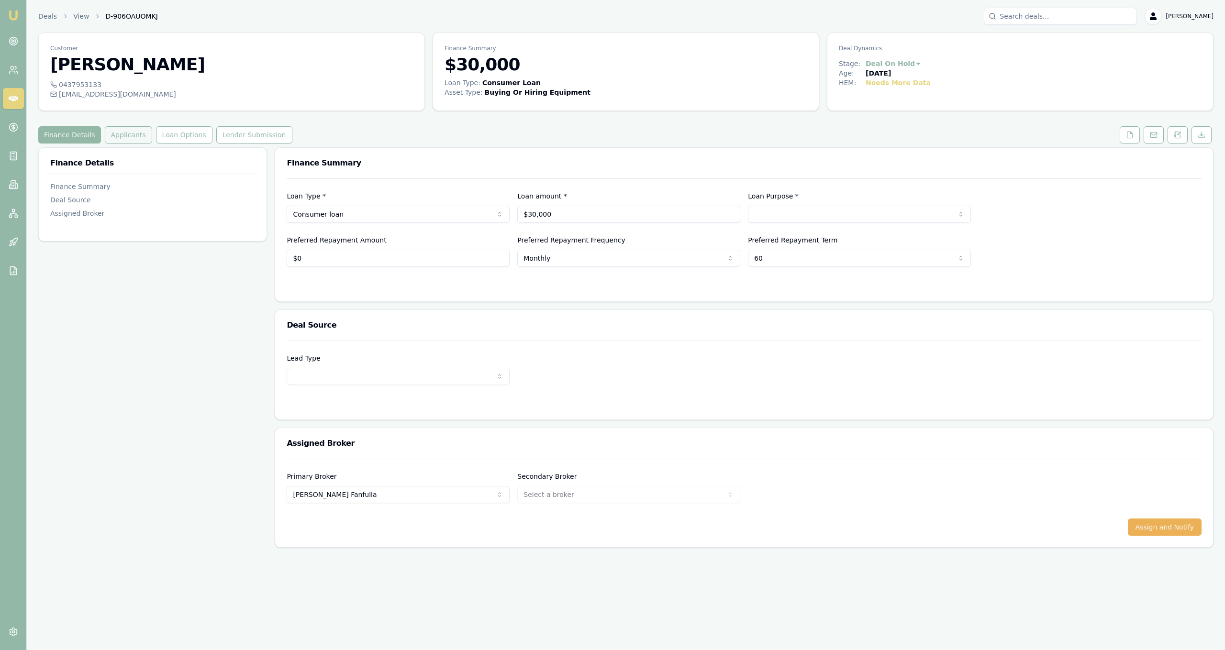
click at [114, 138] on button "Applicants" at bounding box center [128, 134] width 47 height 17
click at [1130, 132] on polyline at bounding box center [1131, 133] width 2 height 2
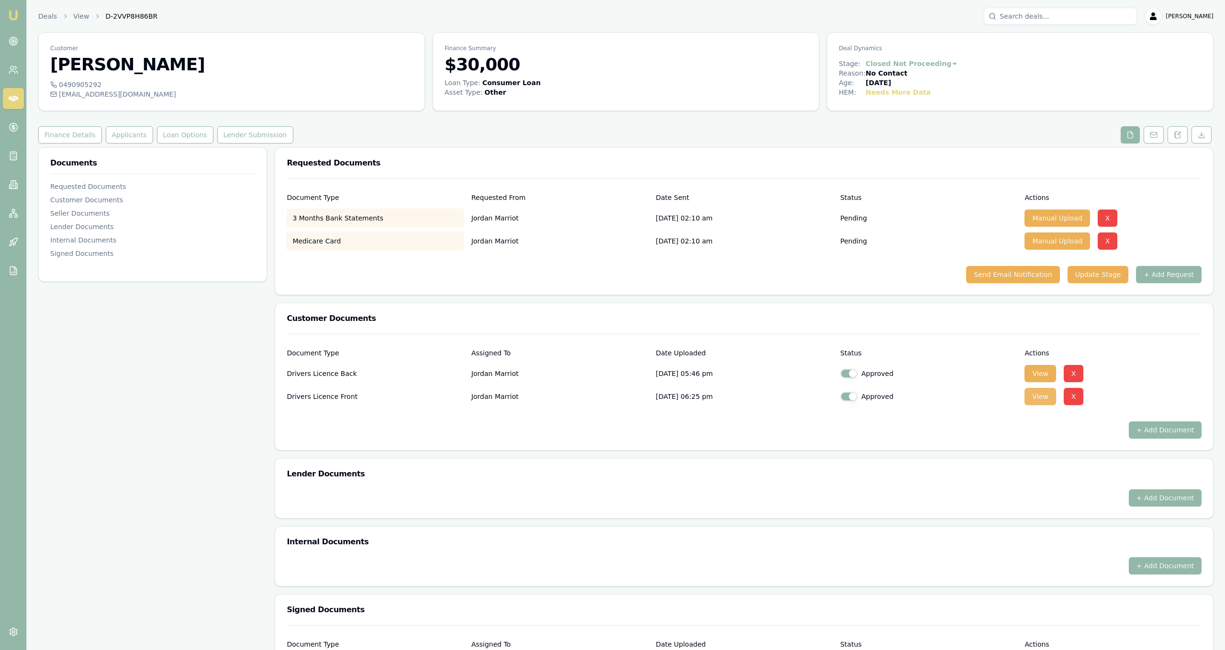
click at [1028, 399] on button "View" at bounding box center [1039, 396] width 31 height 17
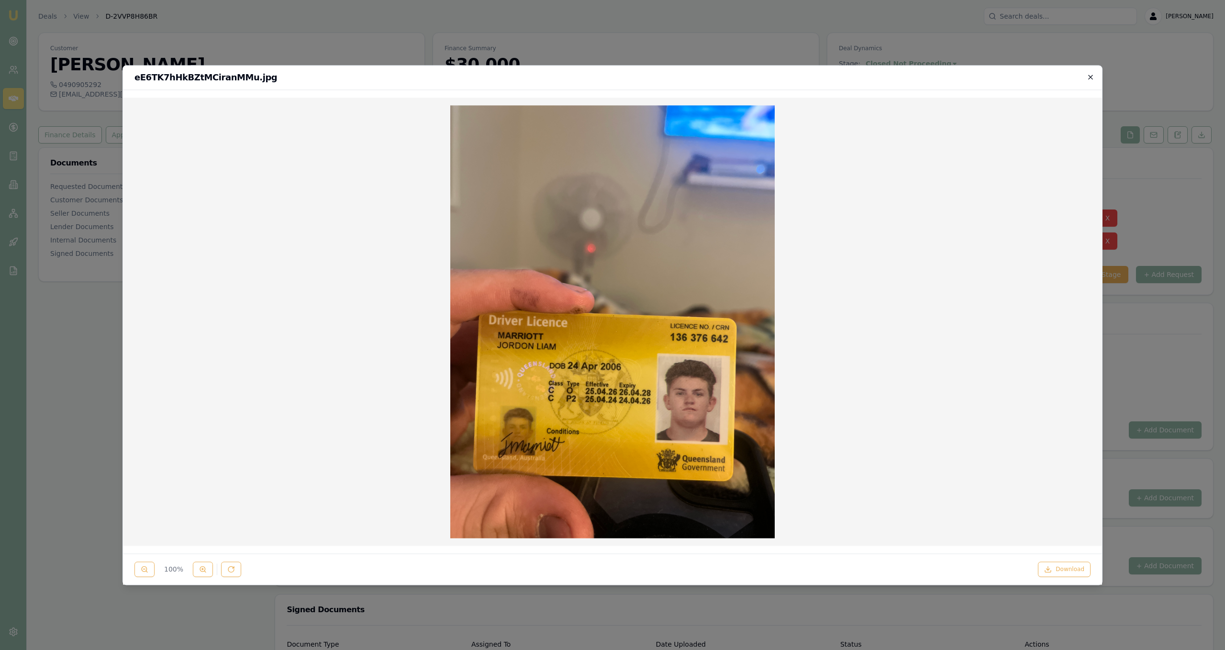
click at [1091, 77] on icon "button" at bounding box center [1090, 77] width 4 height 4
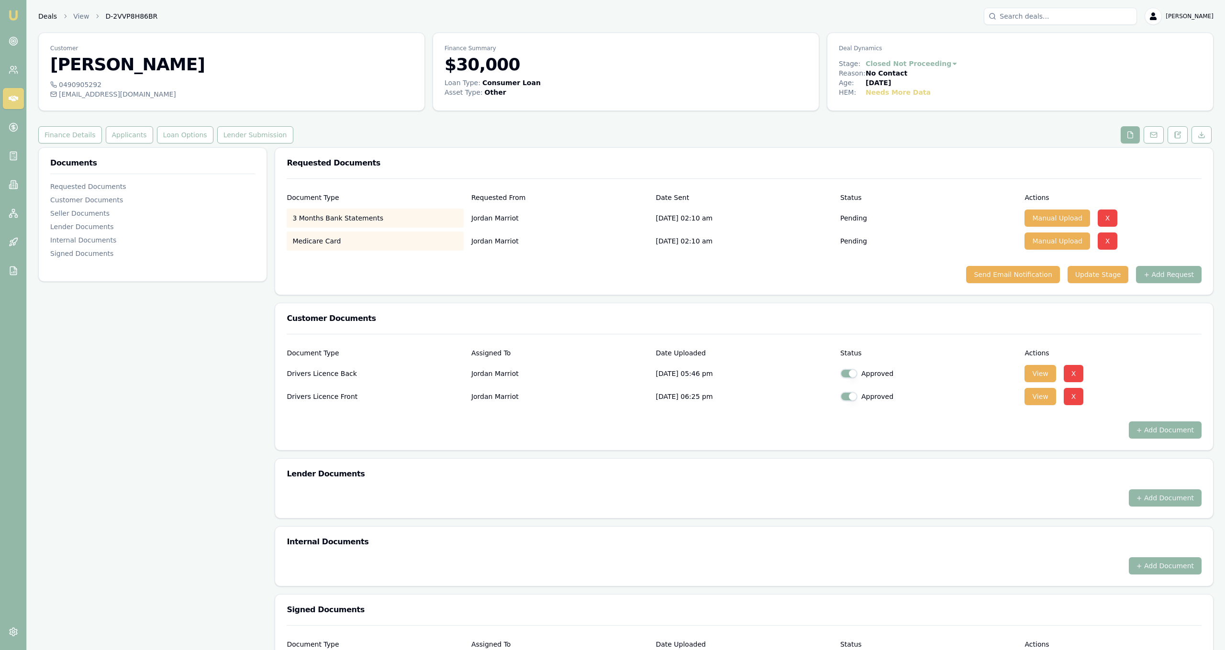
click at [47, 19] on link "Deals" at bounding box center [47, 16] width 19 height 10
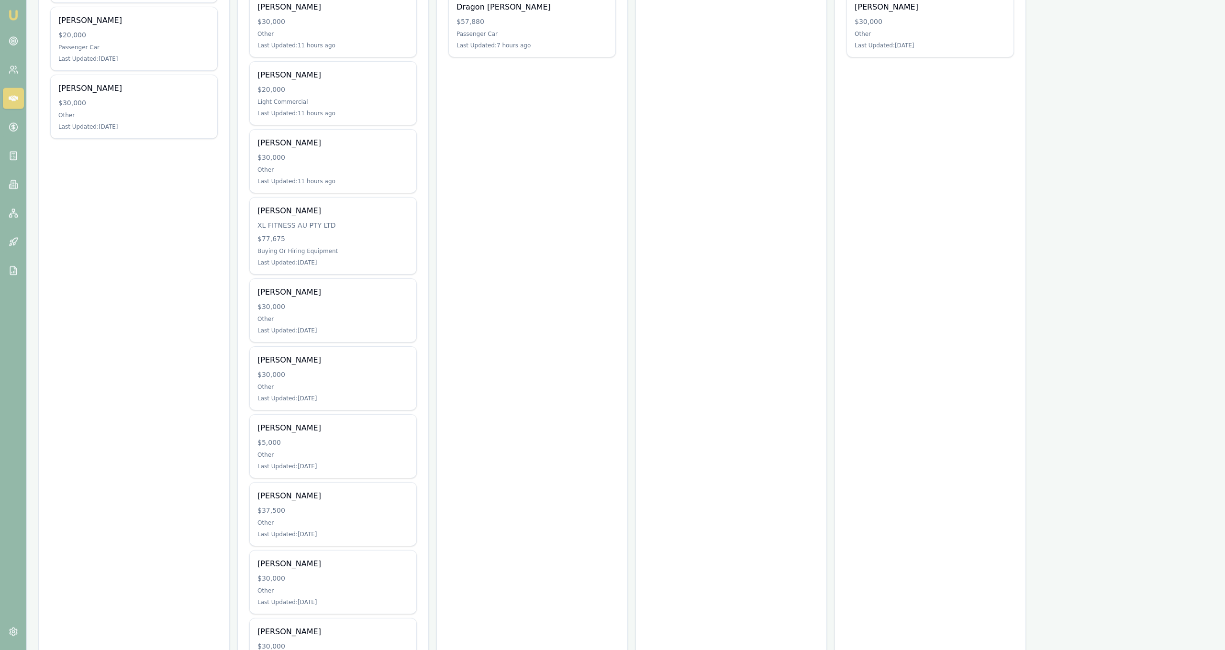
scroll to position [284, 0]
